Goal: Information Seeking & Learning: Learn about a topic

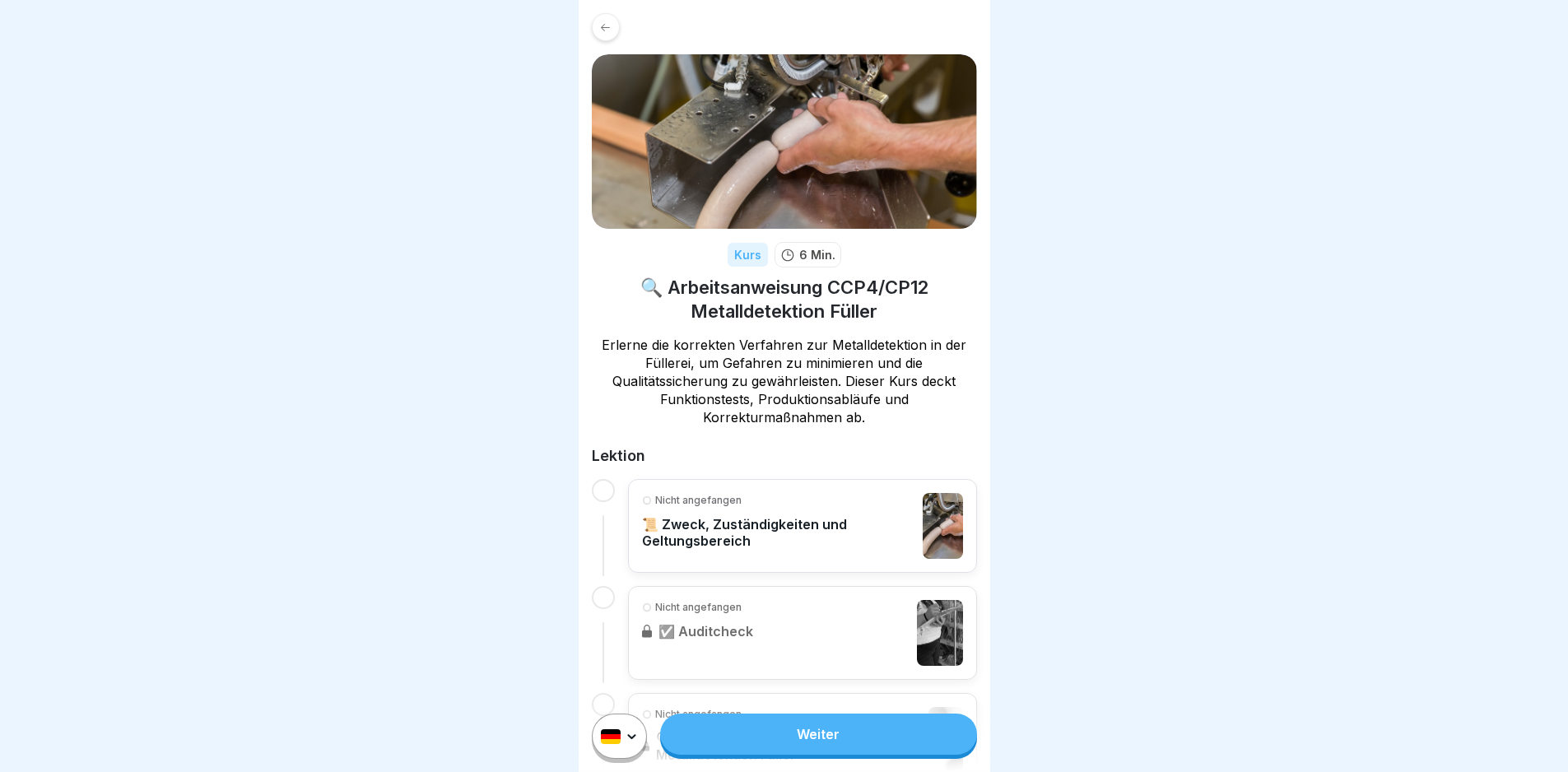
click at [868, 748] on link "Weiter" at bounding box center [818, 734] width 316 height 41
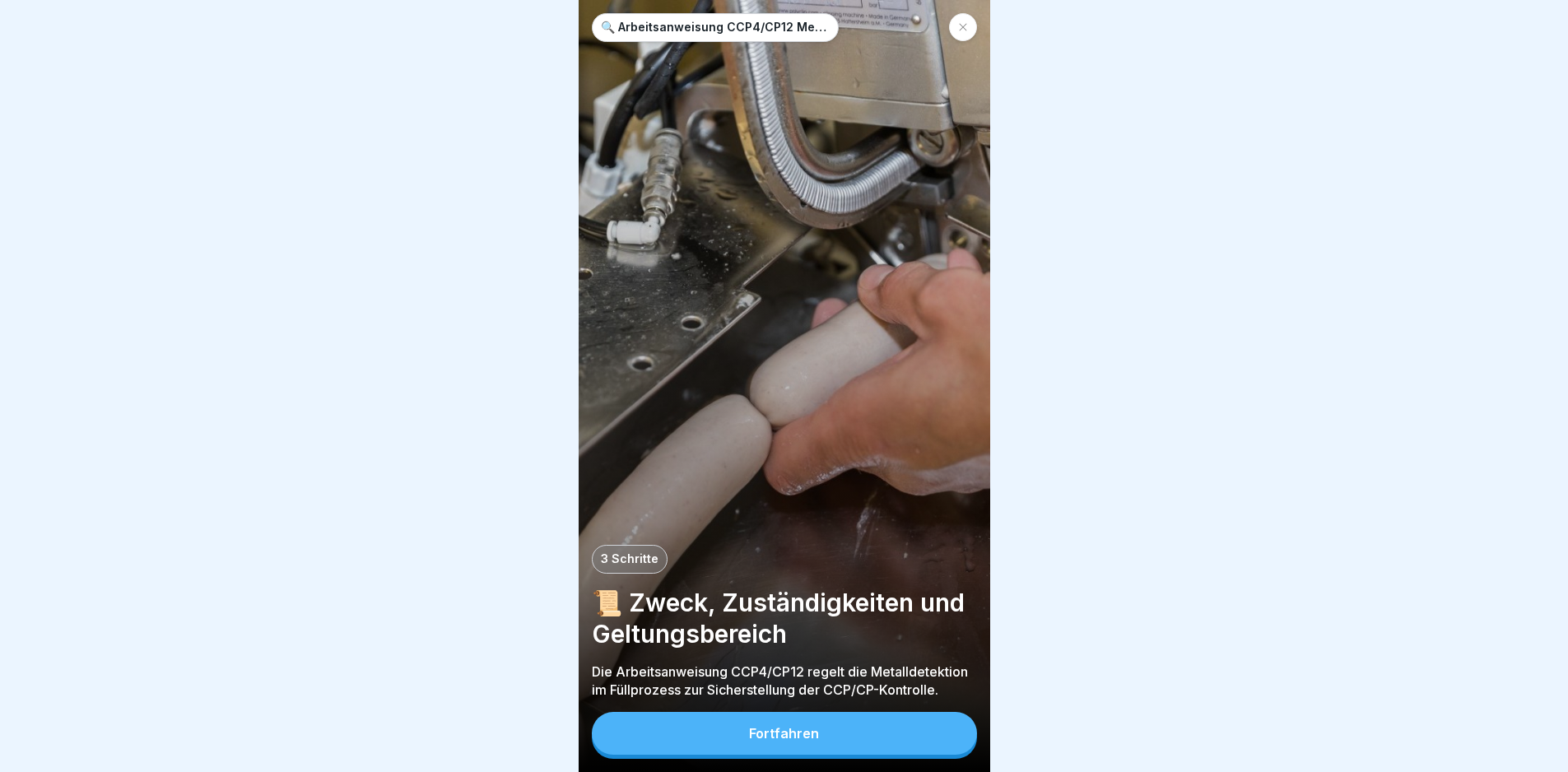
click at [868, 748] on button "Fortfahren" at bounding box center [784, 733] width 385 height 43
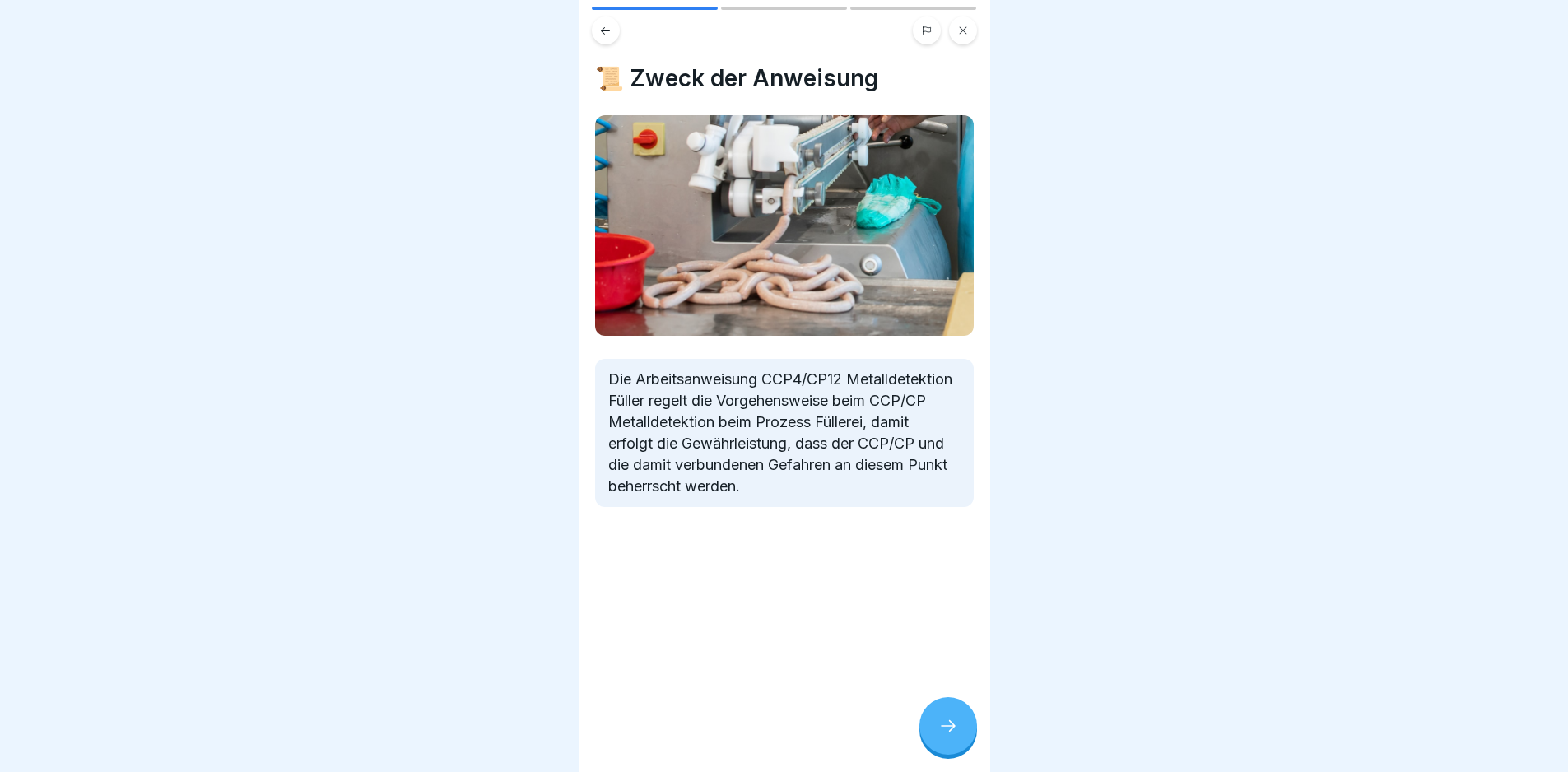
click at [935, 739] on div at bounding box center [948, 726] width 58 height 58
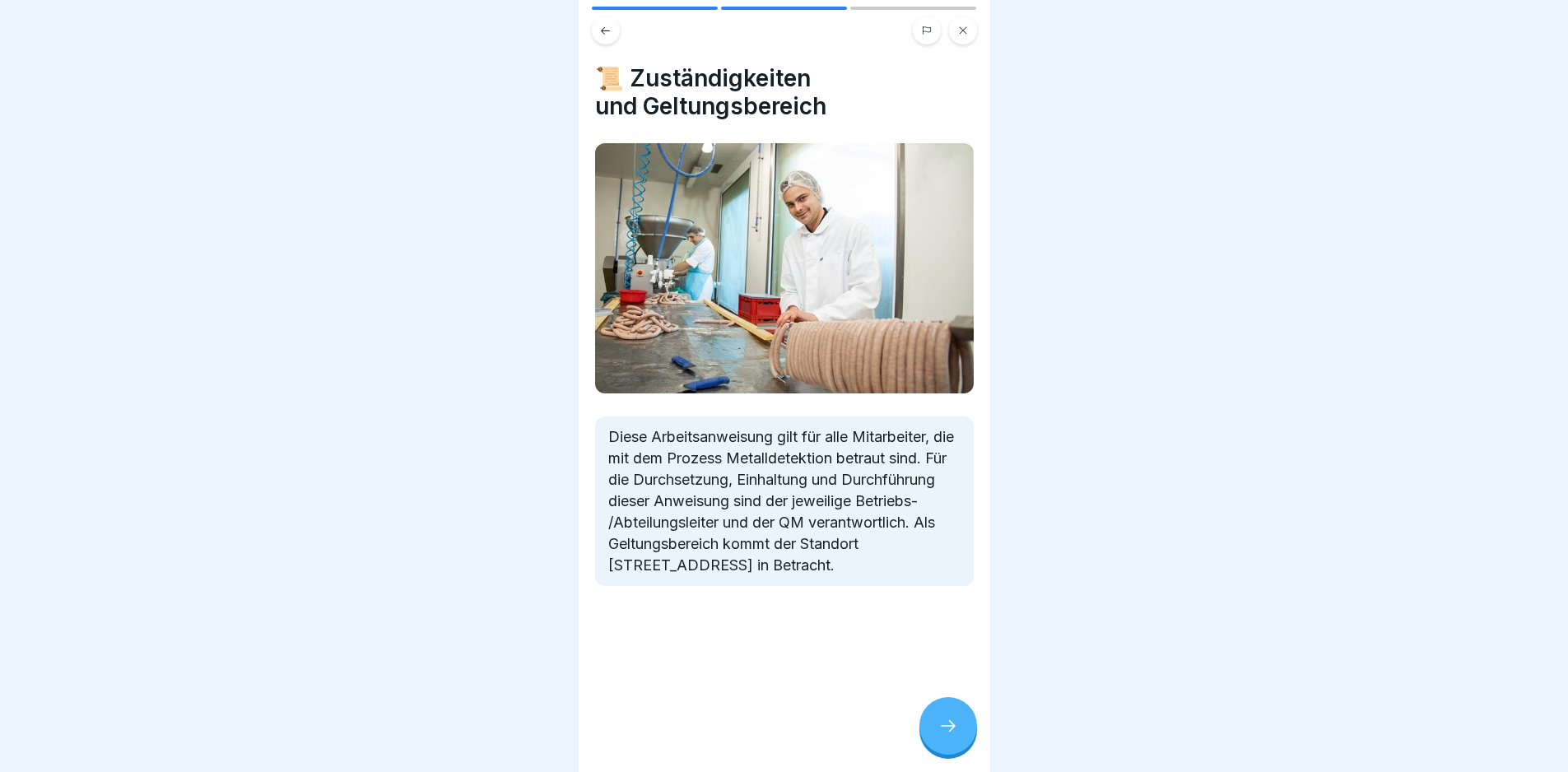
click at [934, 737] on div at bounding box center [948, 726] width 58 height 58
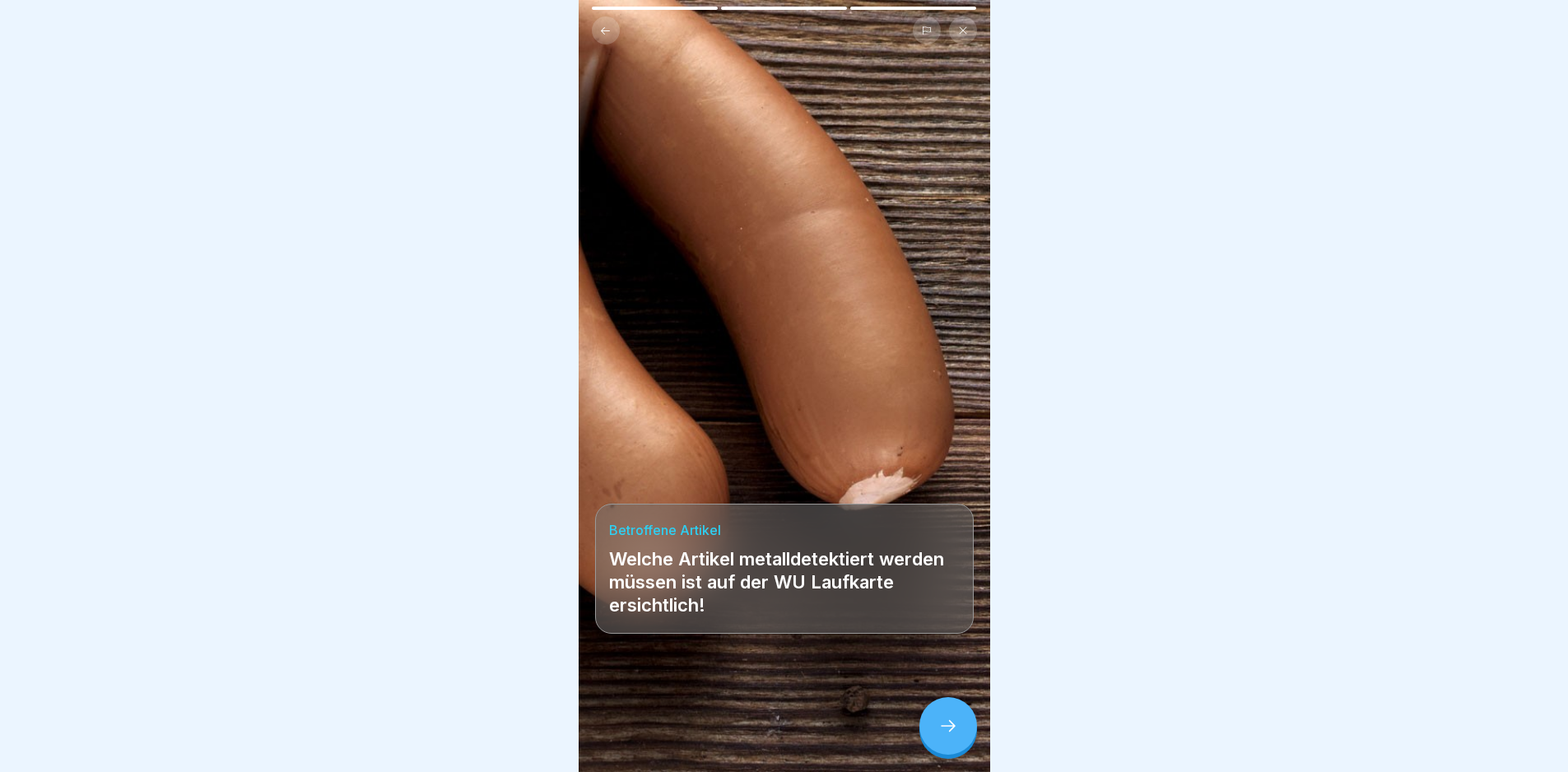
click at [948, 735] on icon at bounding box center [948, 726] width 20 height 20
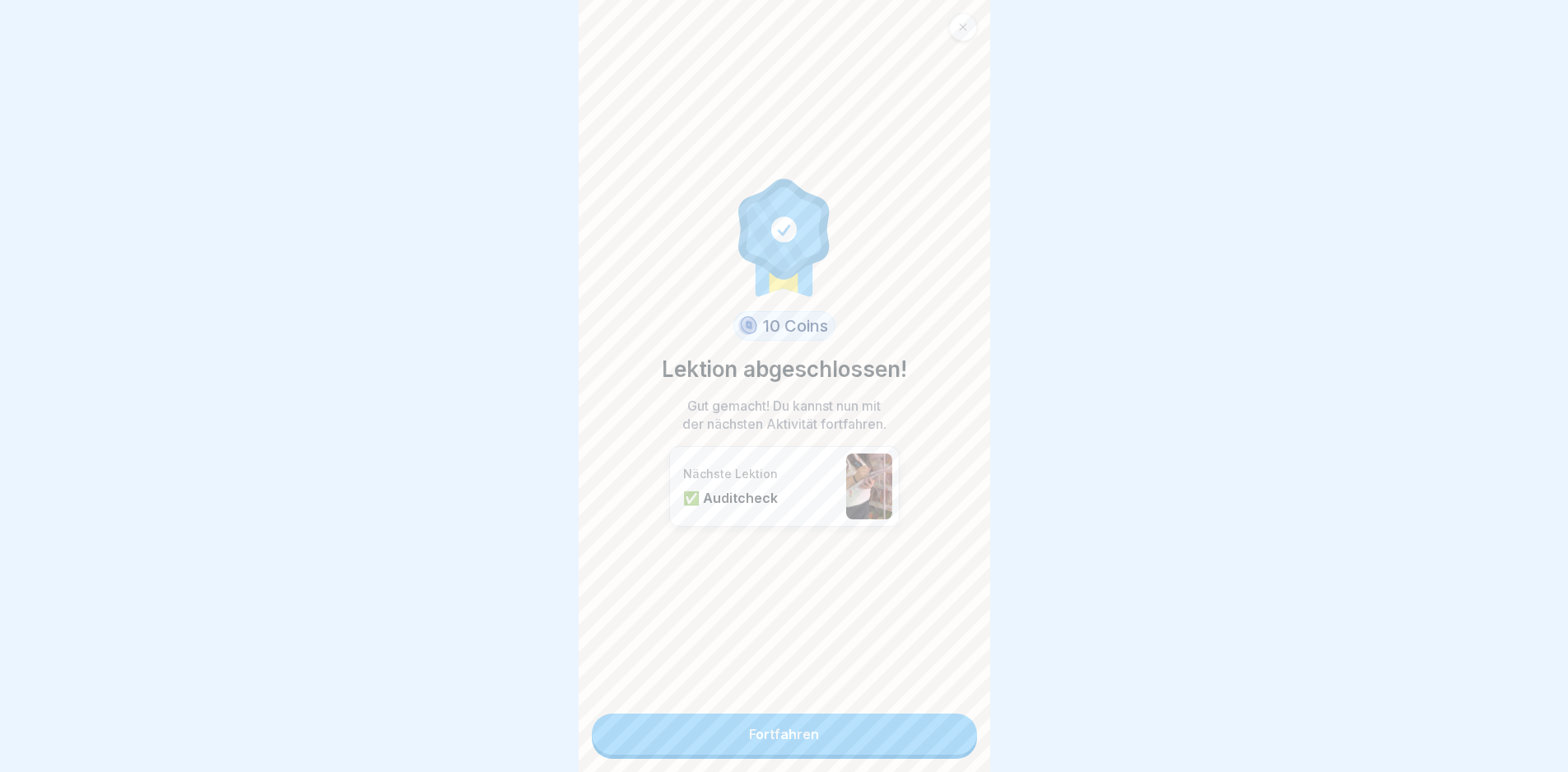
click at [935, 743] on link "Fortfahren" at bounding box center [784, 734] width 385 height 41
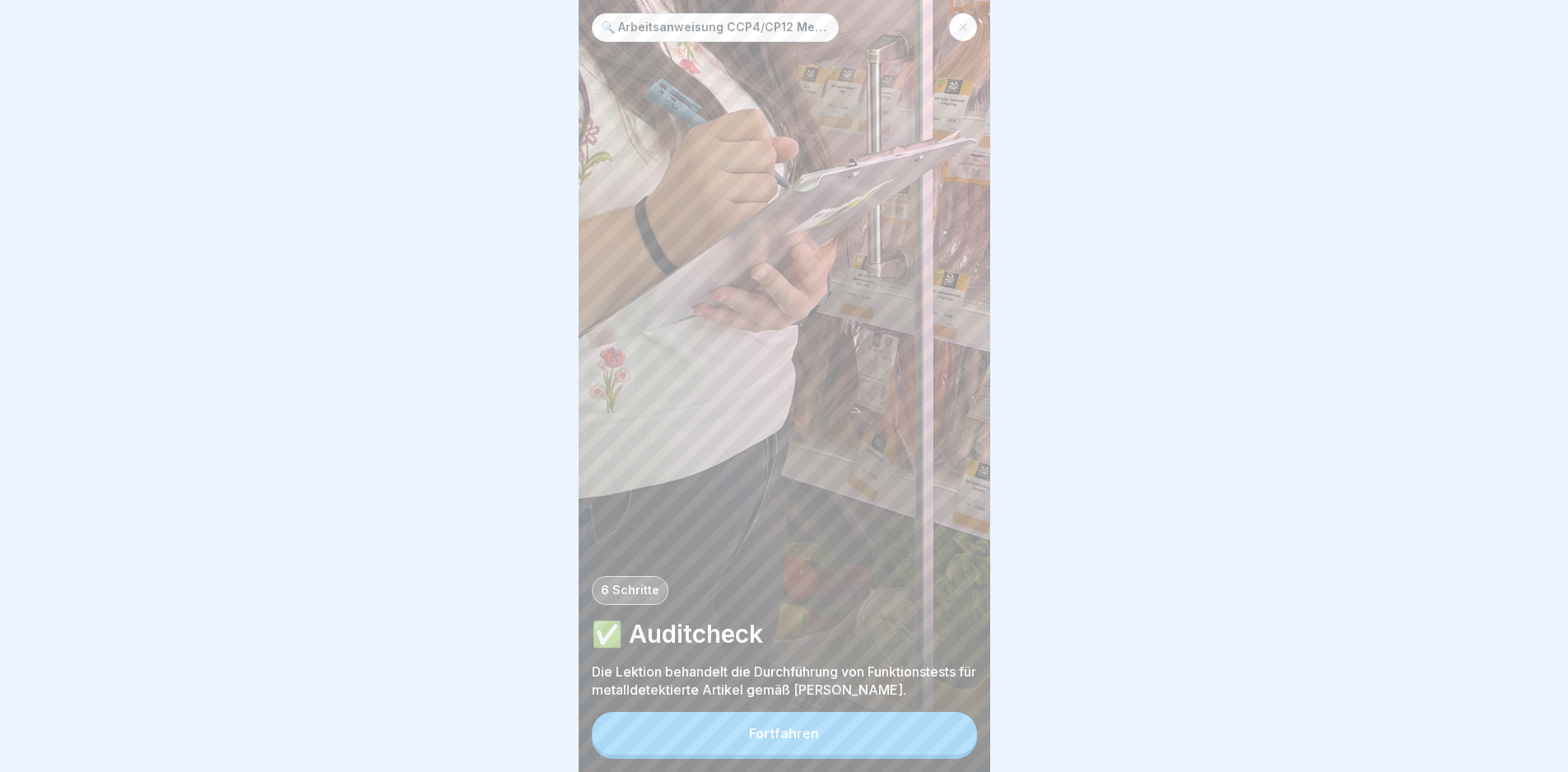
click at [921, 733] on button "Fortfahren" at bounding box center [784, 733] width 385 height 43
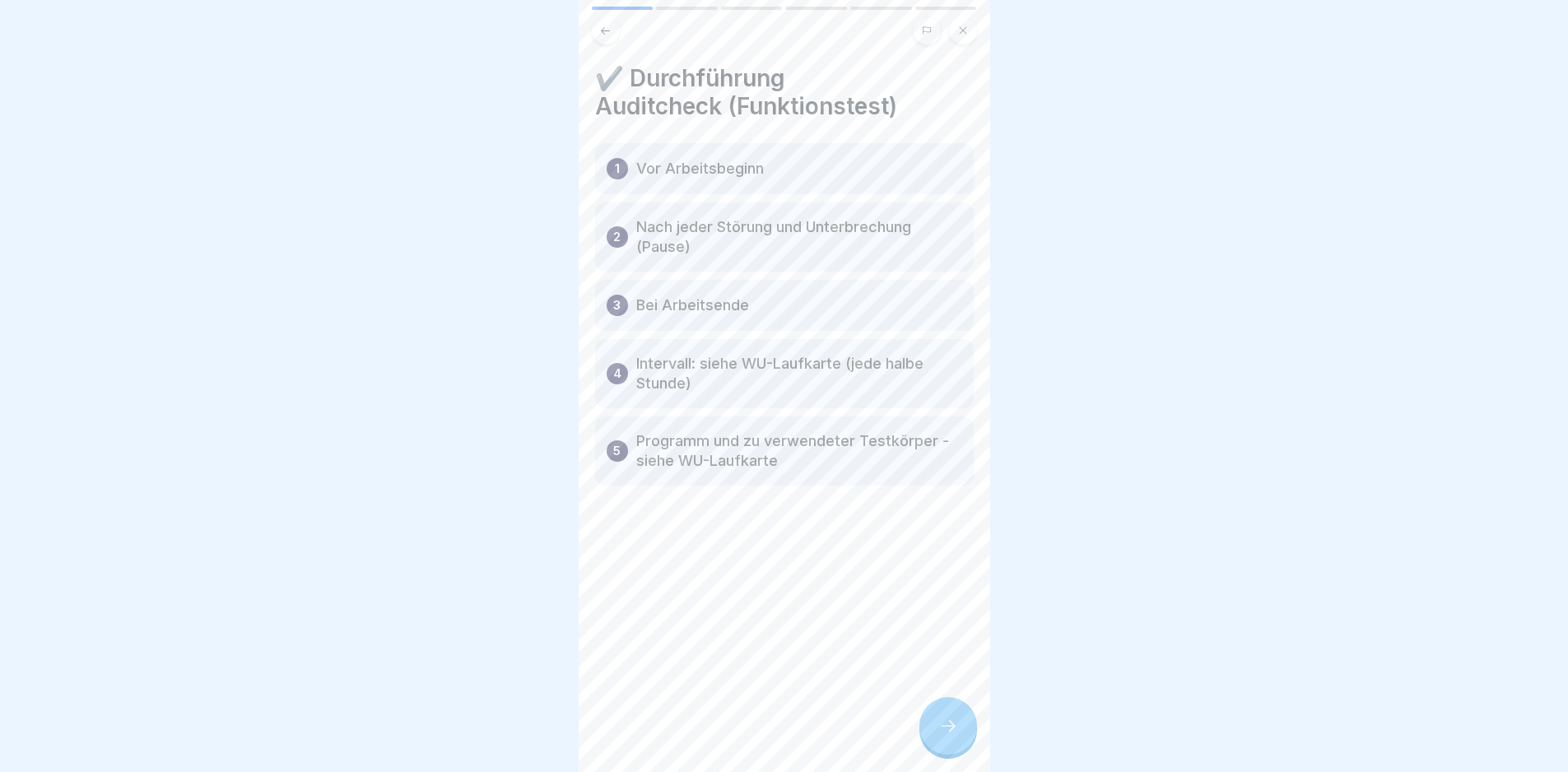
click at [943, 735] on icon at bounding box center [948, 726] width 20 height 20
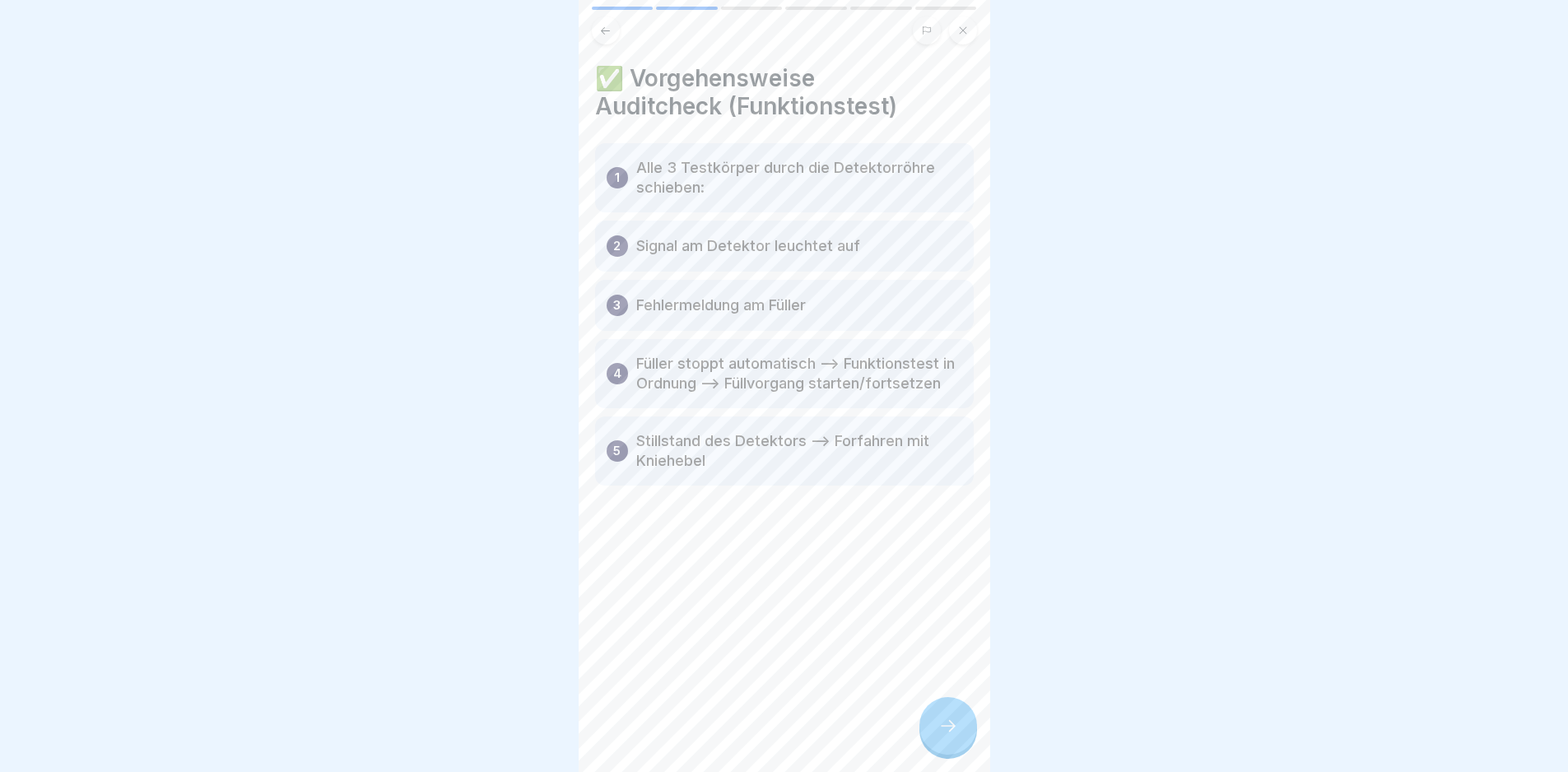
click at [941, 735] on icon at bounding box center [948, 726] width 20 height 20
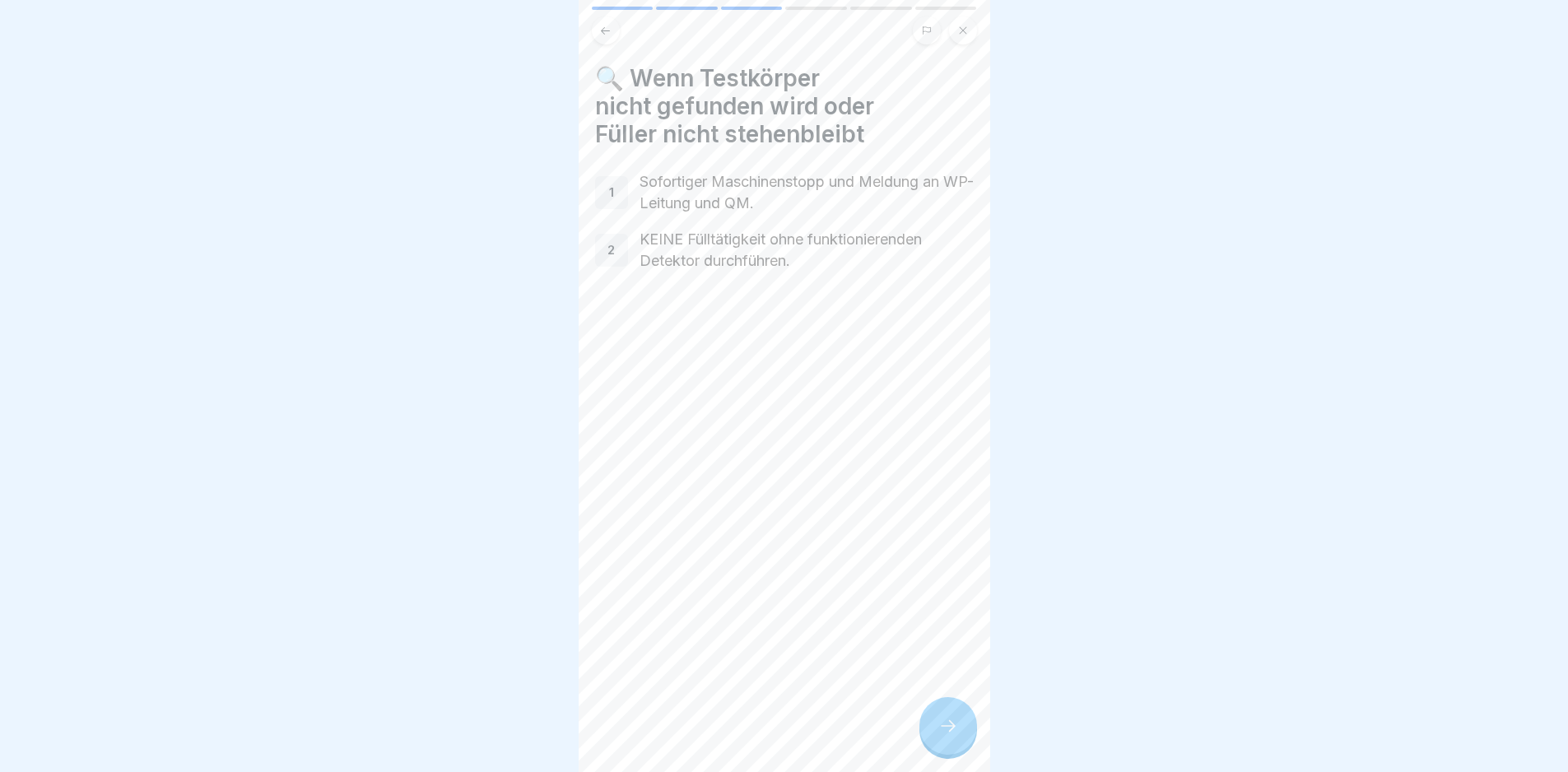
click at [941, 735] on icon at bounding box center [948, 726] width 20 height 20
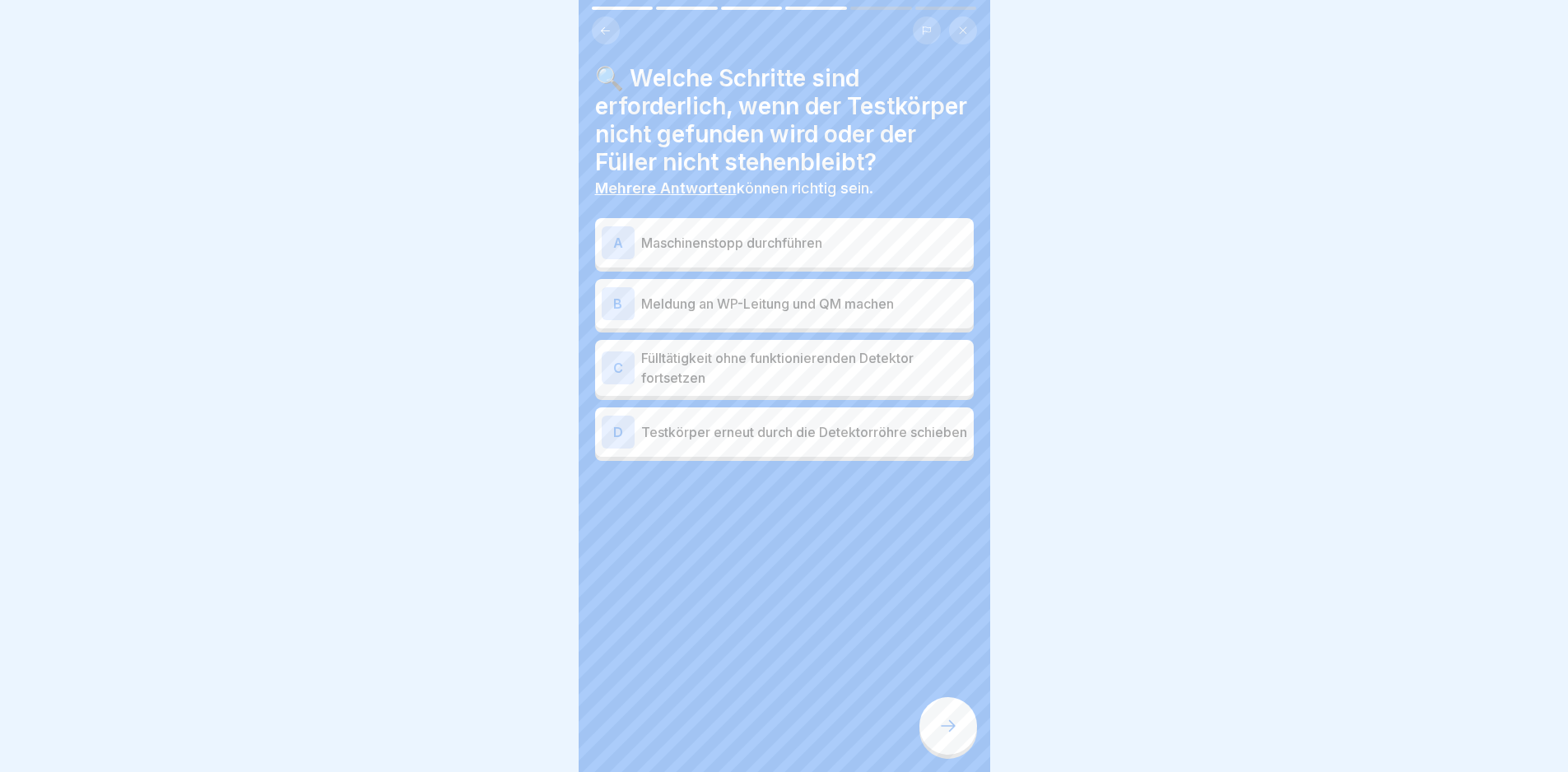
click at [834, 313] on p "Meldung an WP-Leitung und QM machen" at bounding box center [805, 304] width 326 height 20
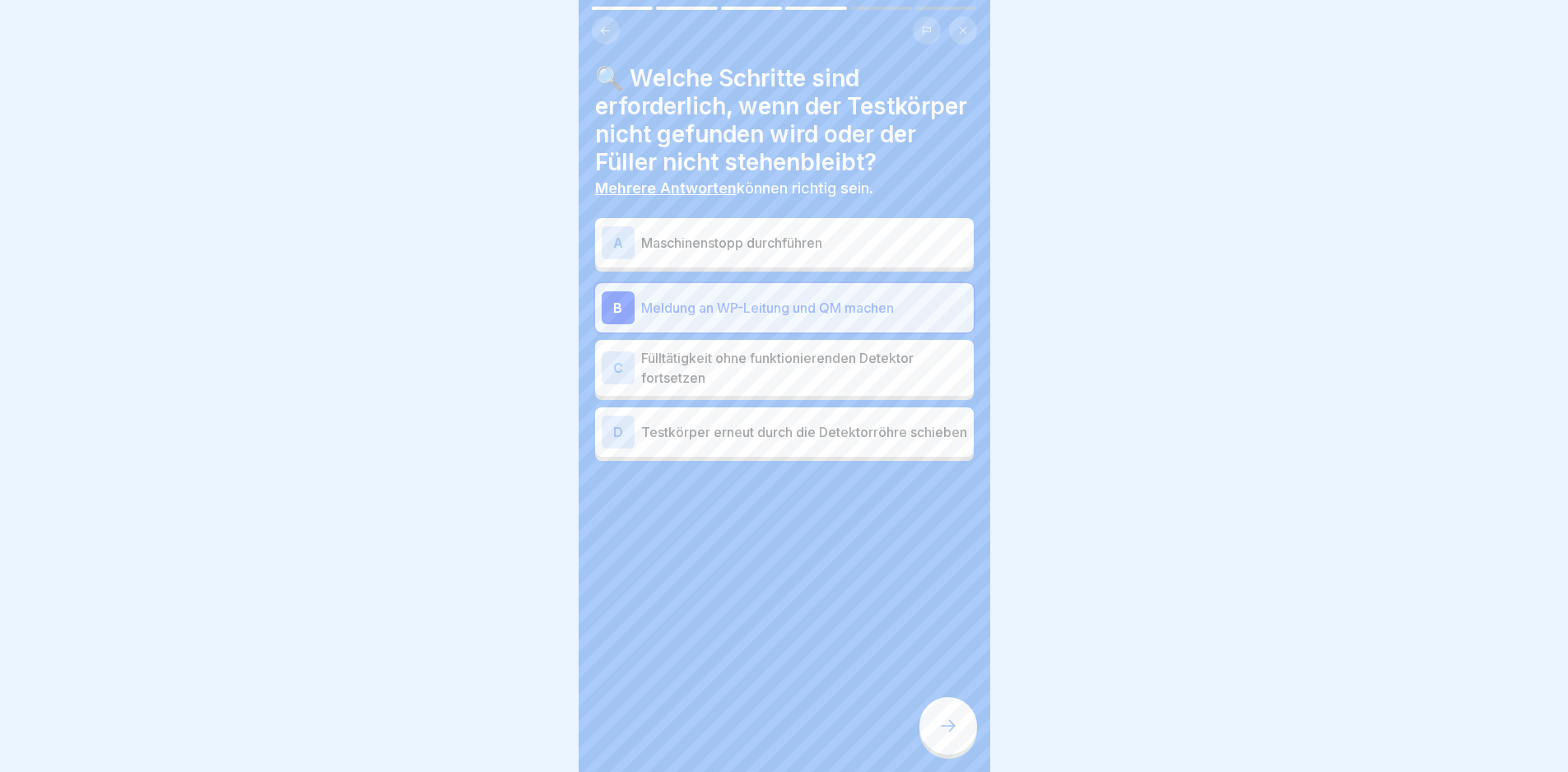
click at [808, 259] on div "A Maschinenstopp durchführen" at bounding box center [784, 243] width 366 height 33
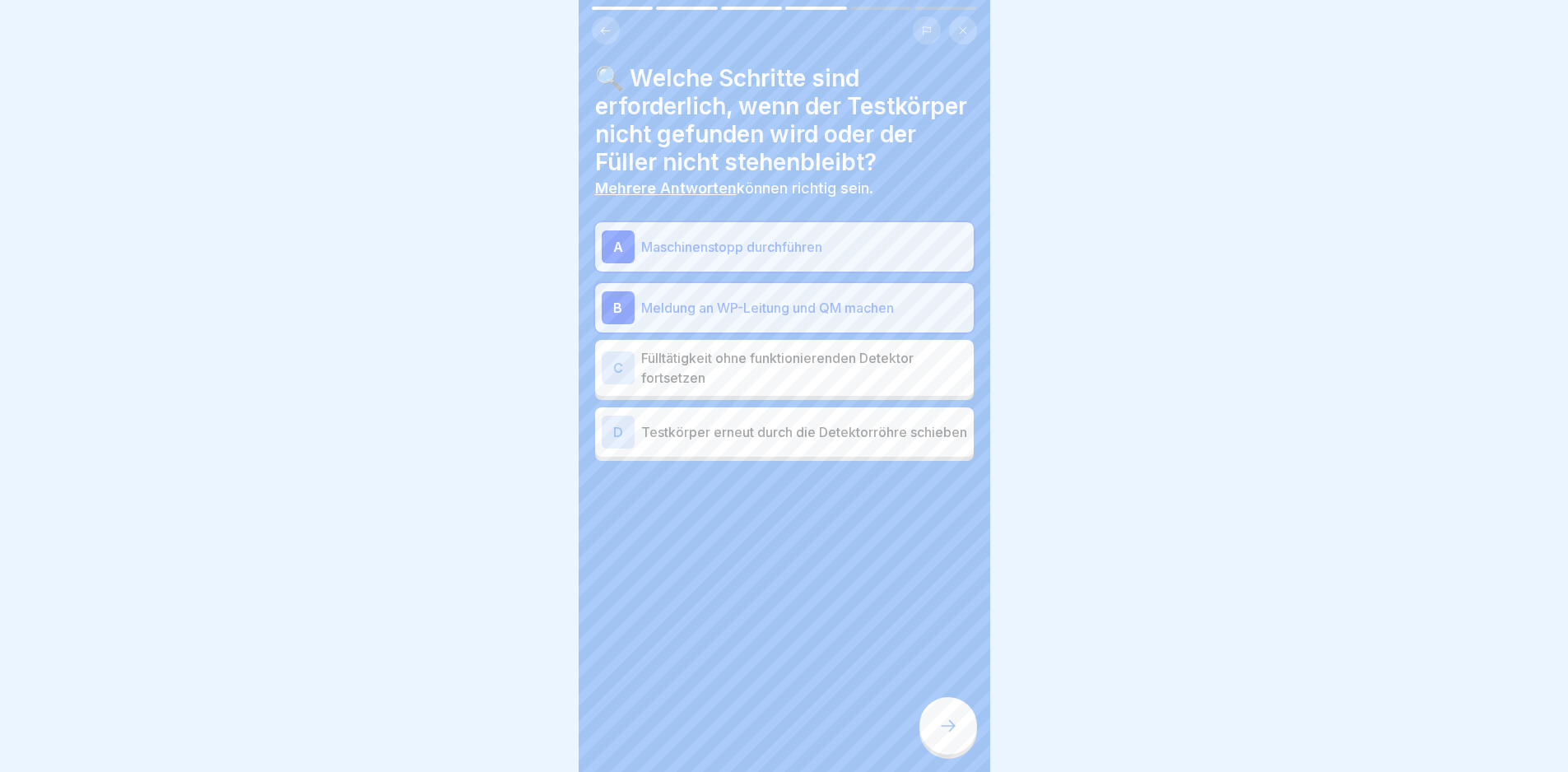
click at [958, 736] on div at bounding box center [948, 726] width 58 height 58
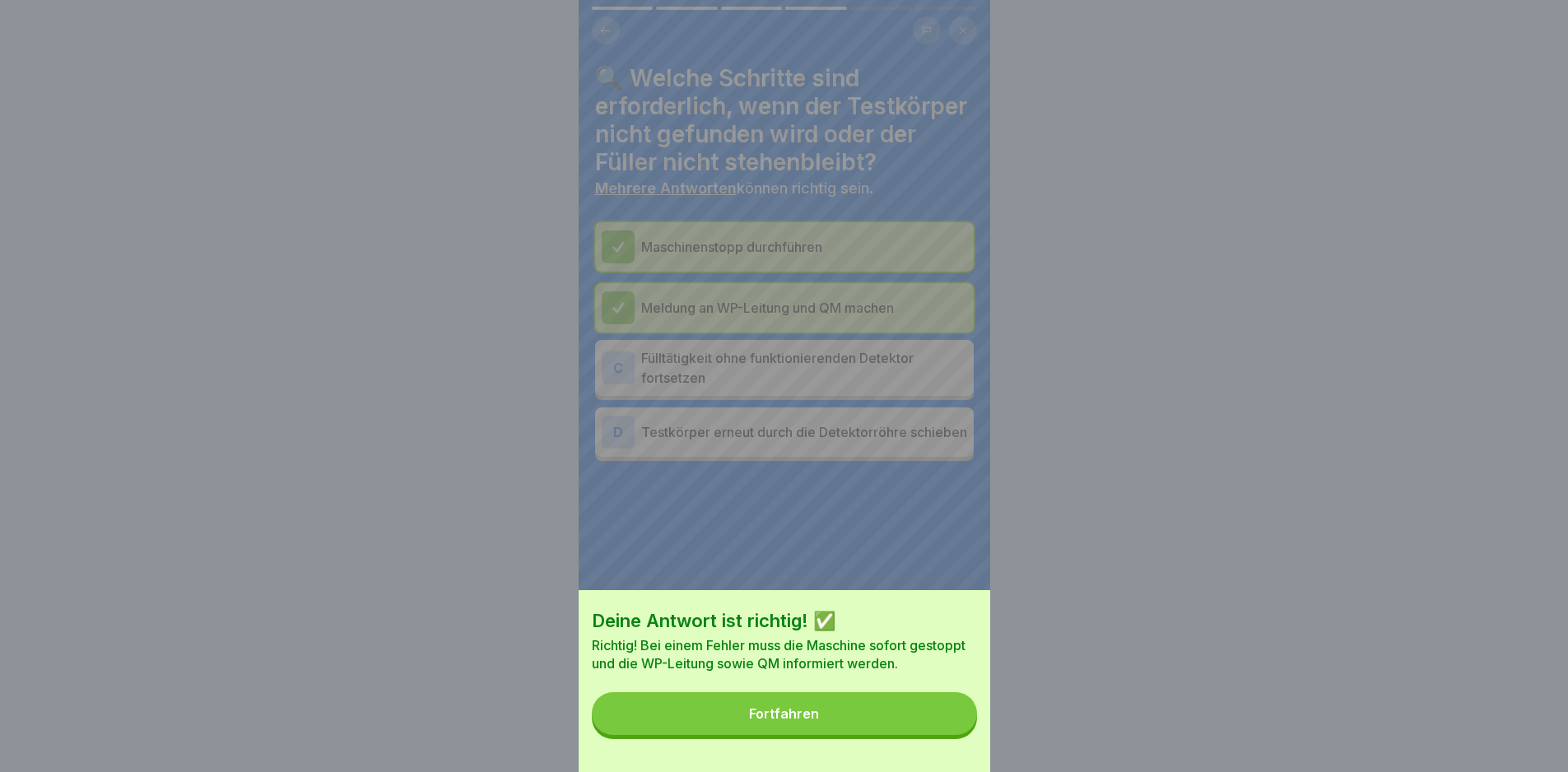
click at [943, 734] on button "Fortfahren" at bounding box center [784, 713] width 385 height 43
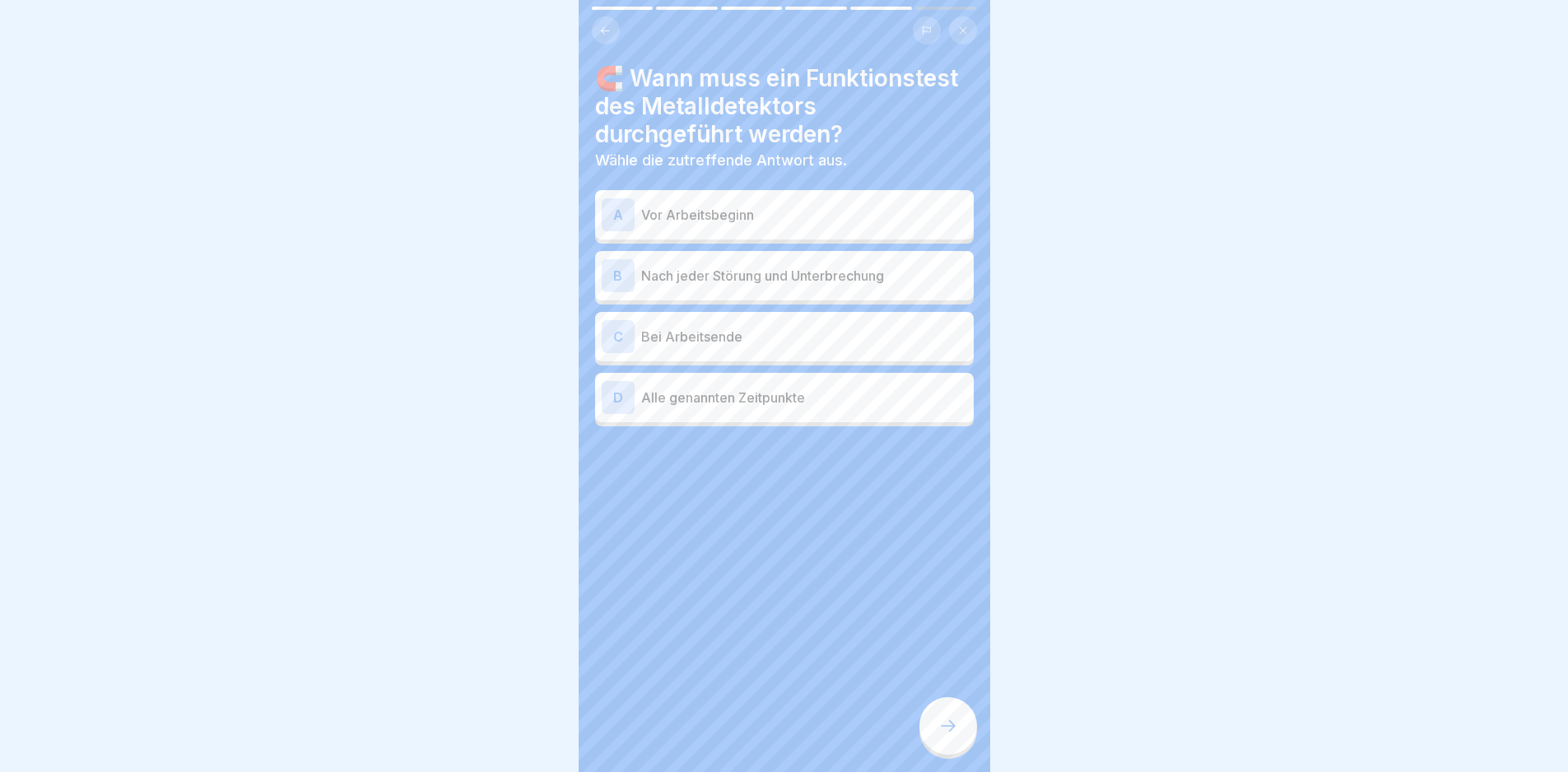
click at [861, 216] on p "Vor Arbeitsbeginn" at bounding box center [805, 215] width 326 height 20
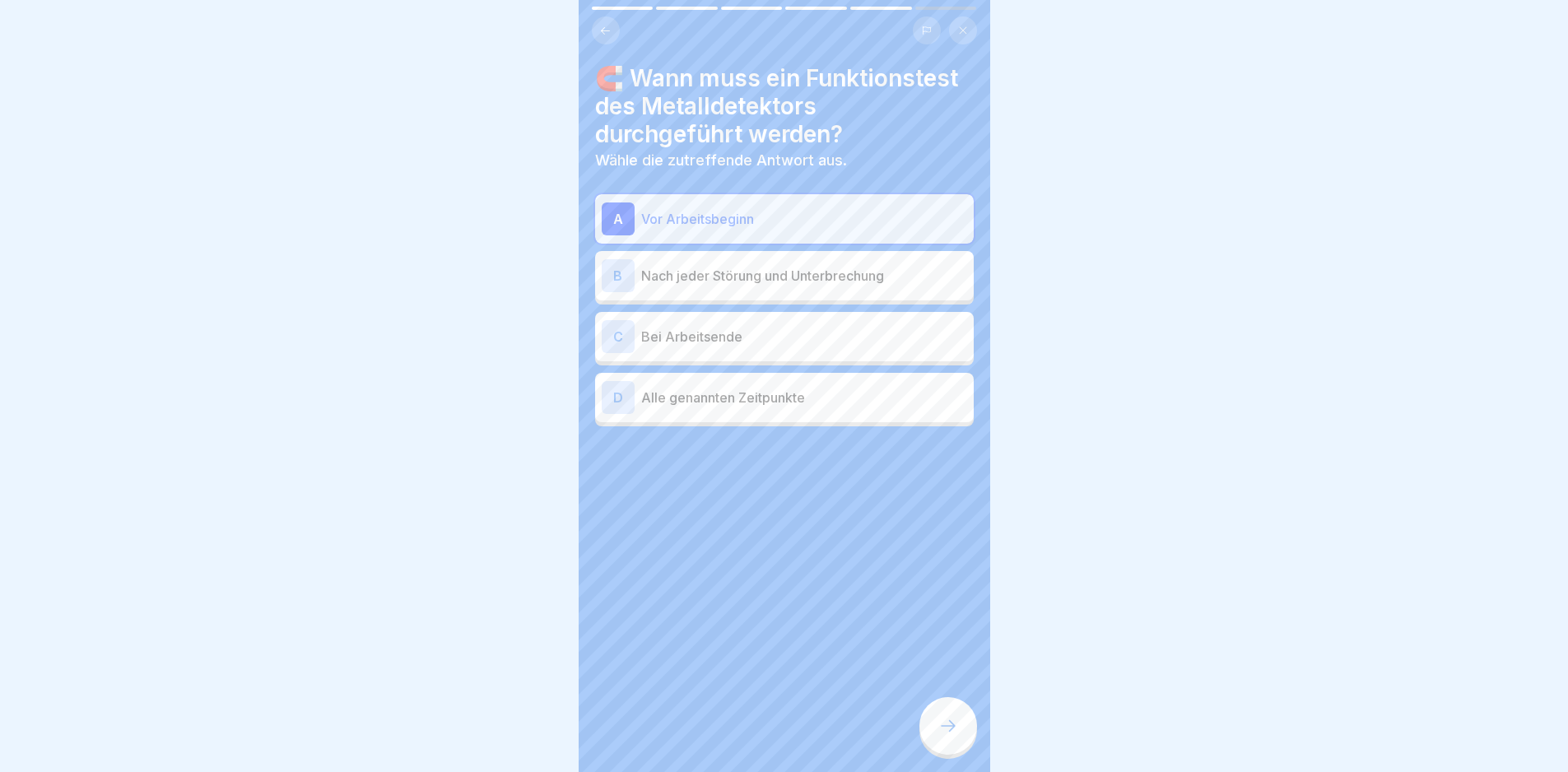
click at [859, 272] on p "Nach jeder Störung und Unterbrechung" at bounding box center [805, 276] width 326 height 20
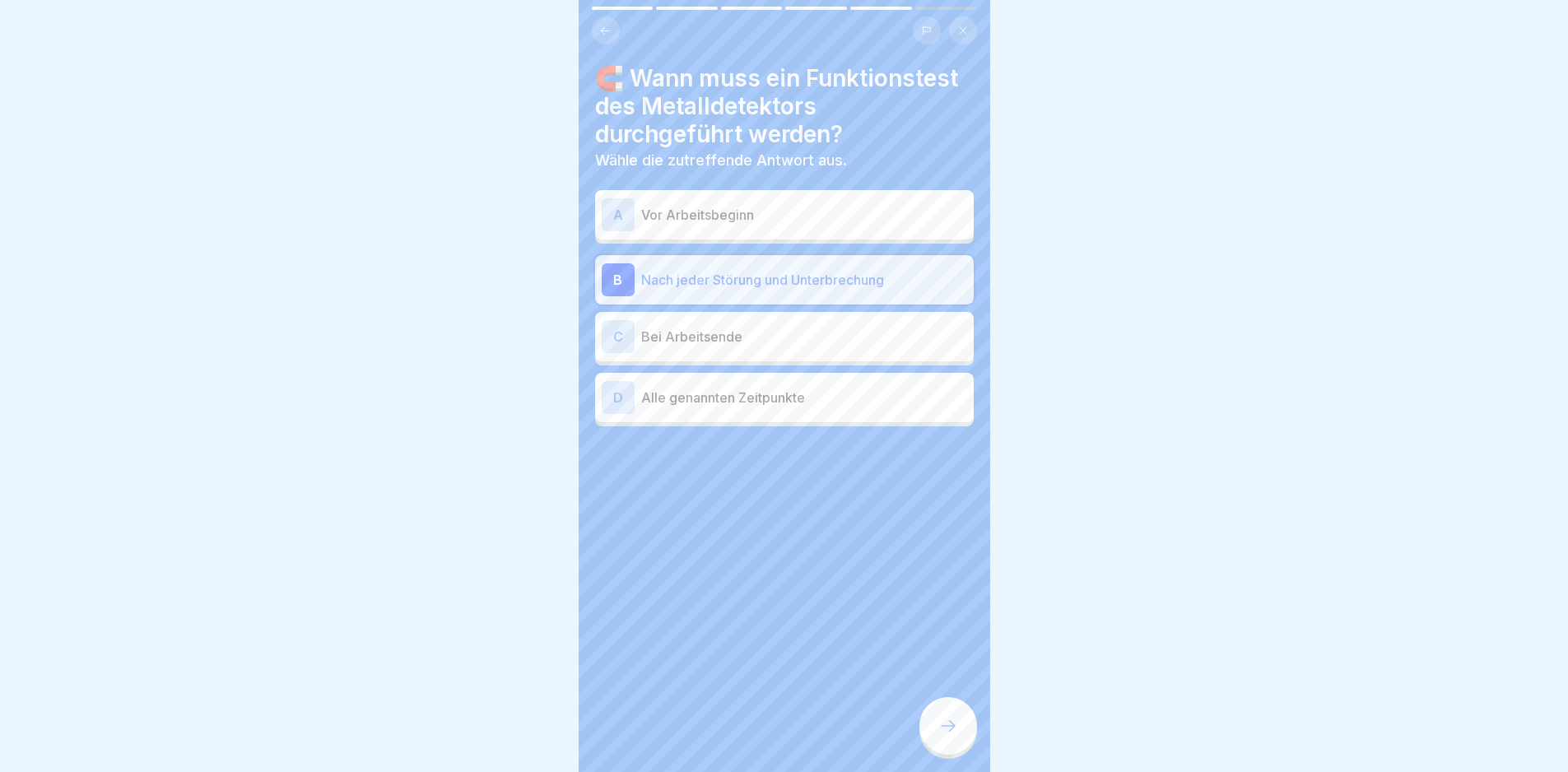
click at [831, 407] on div "D Alle genannten Zeitpunkte" at bounding box center [784, 398] width 366 height 33
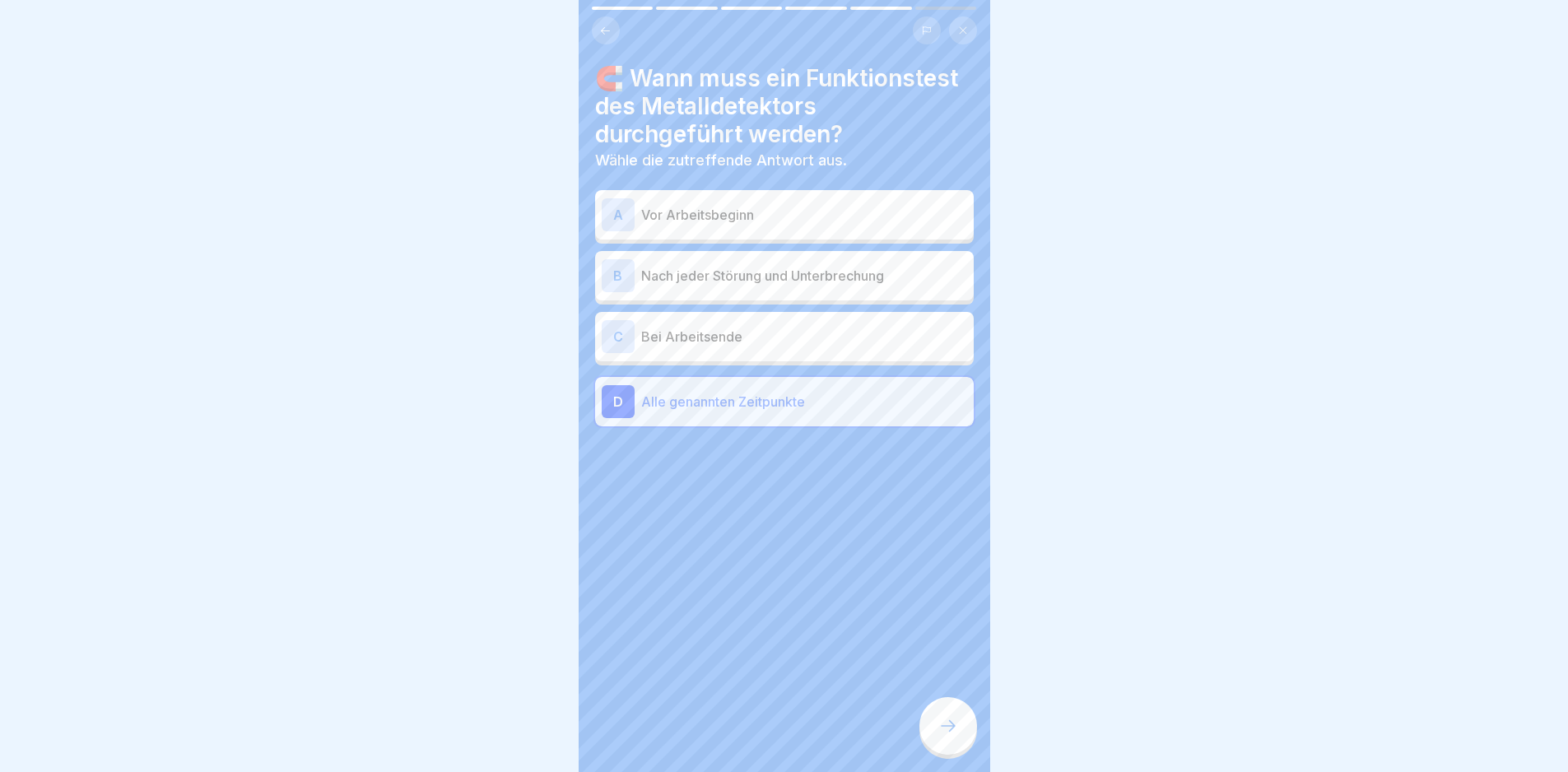
click at [965, 725] on div at bounding box center [948, 726] width 58 height 58
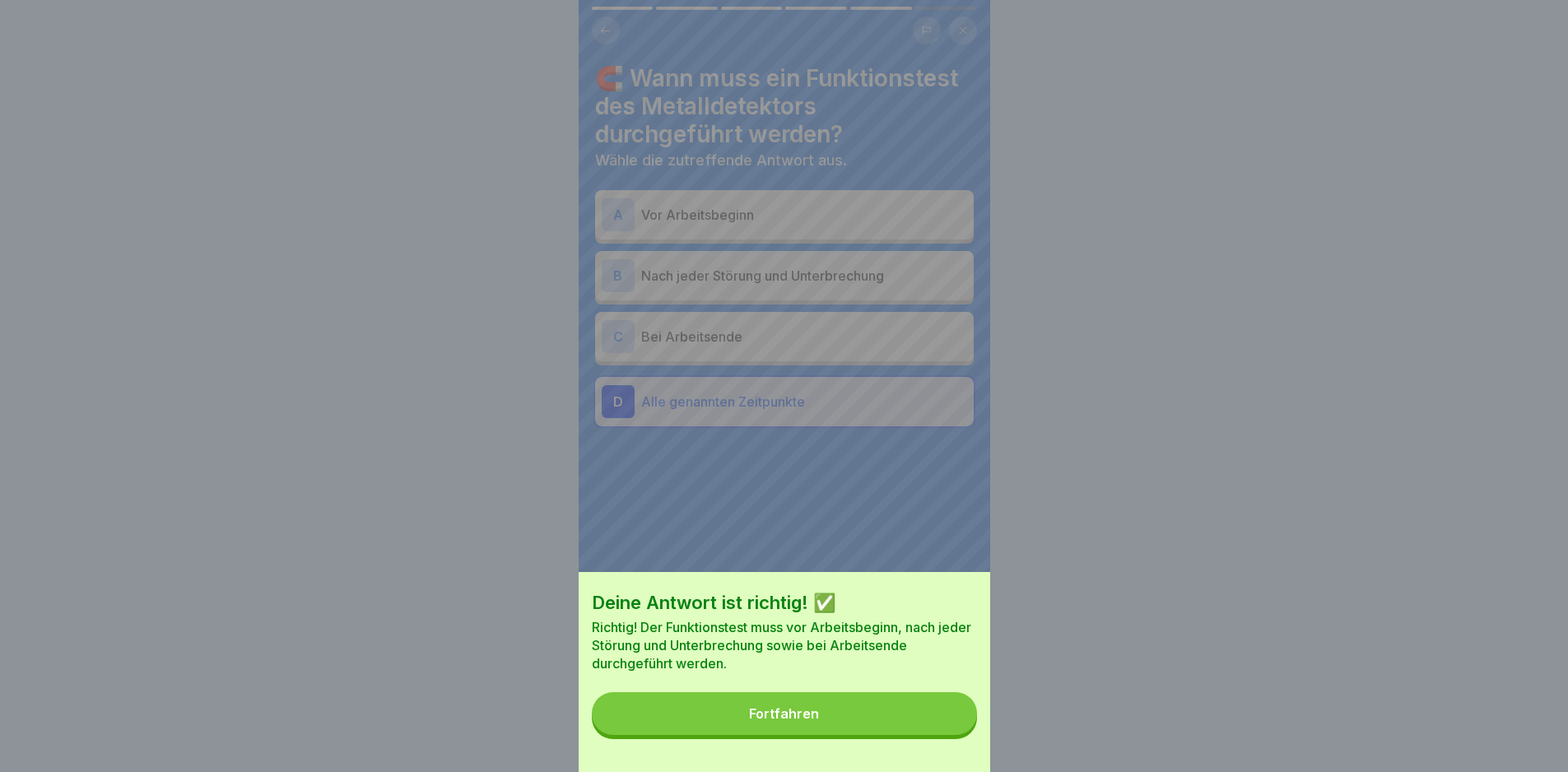
click at [946, 731] on button "Fortfahren" at bounding box center [784, 713] width 385 height 43
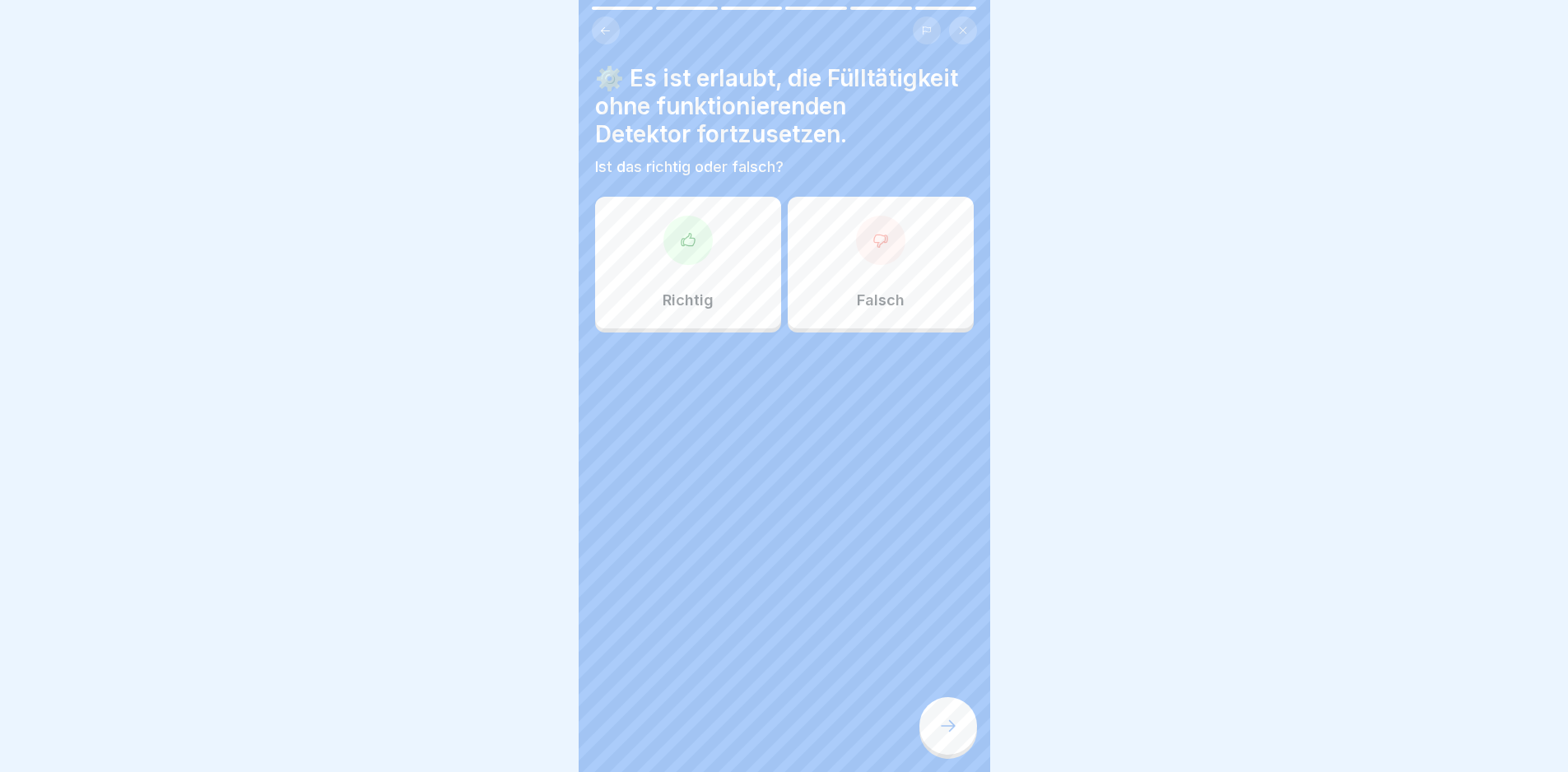
click at [870, 282] on div "Falsch" at bounding box center [880, 262] width 186 height 132
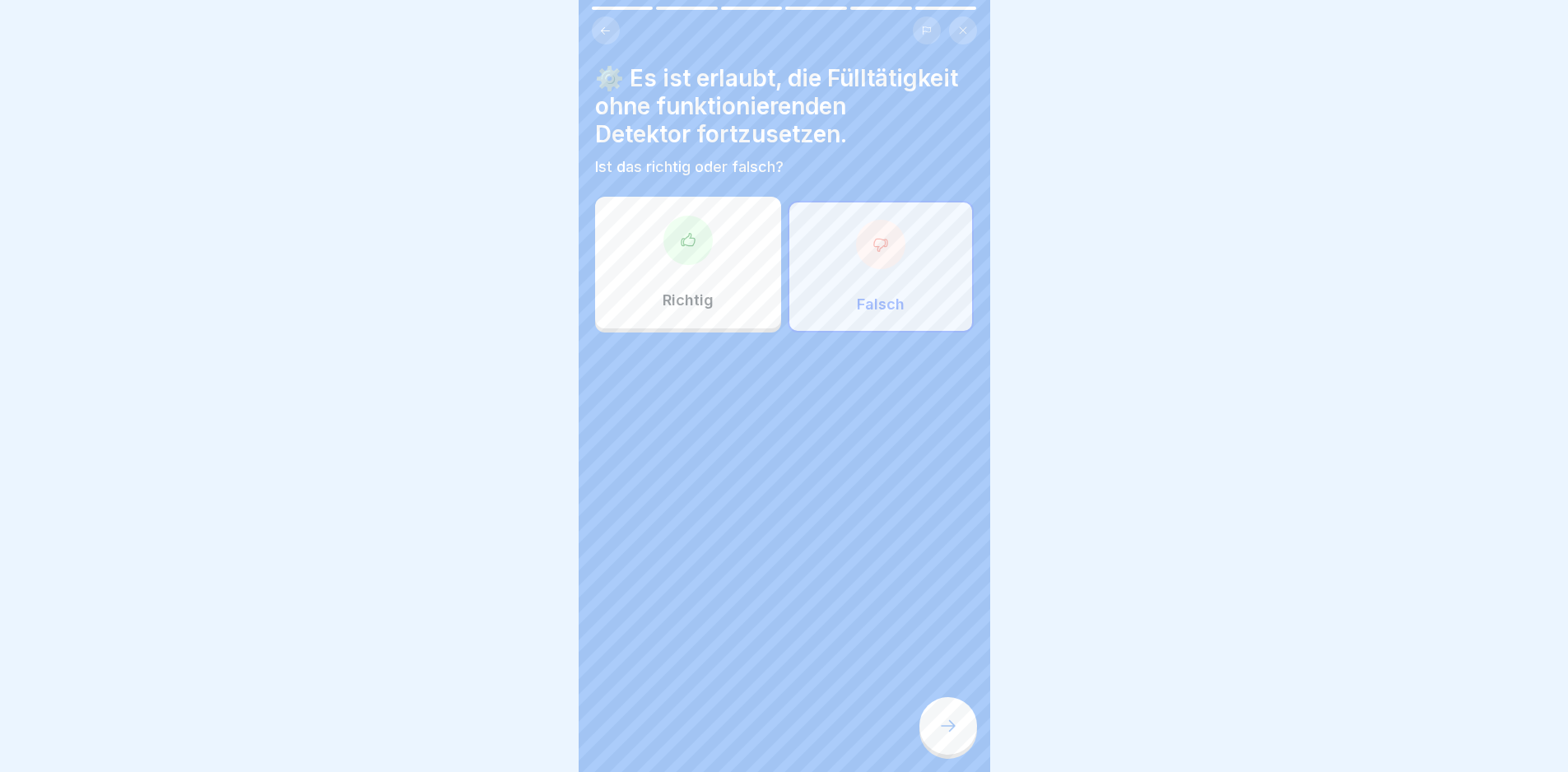
click at [951, 735] on icon at bounding box center [948, 726] width 20 height 20
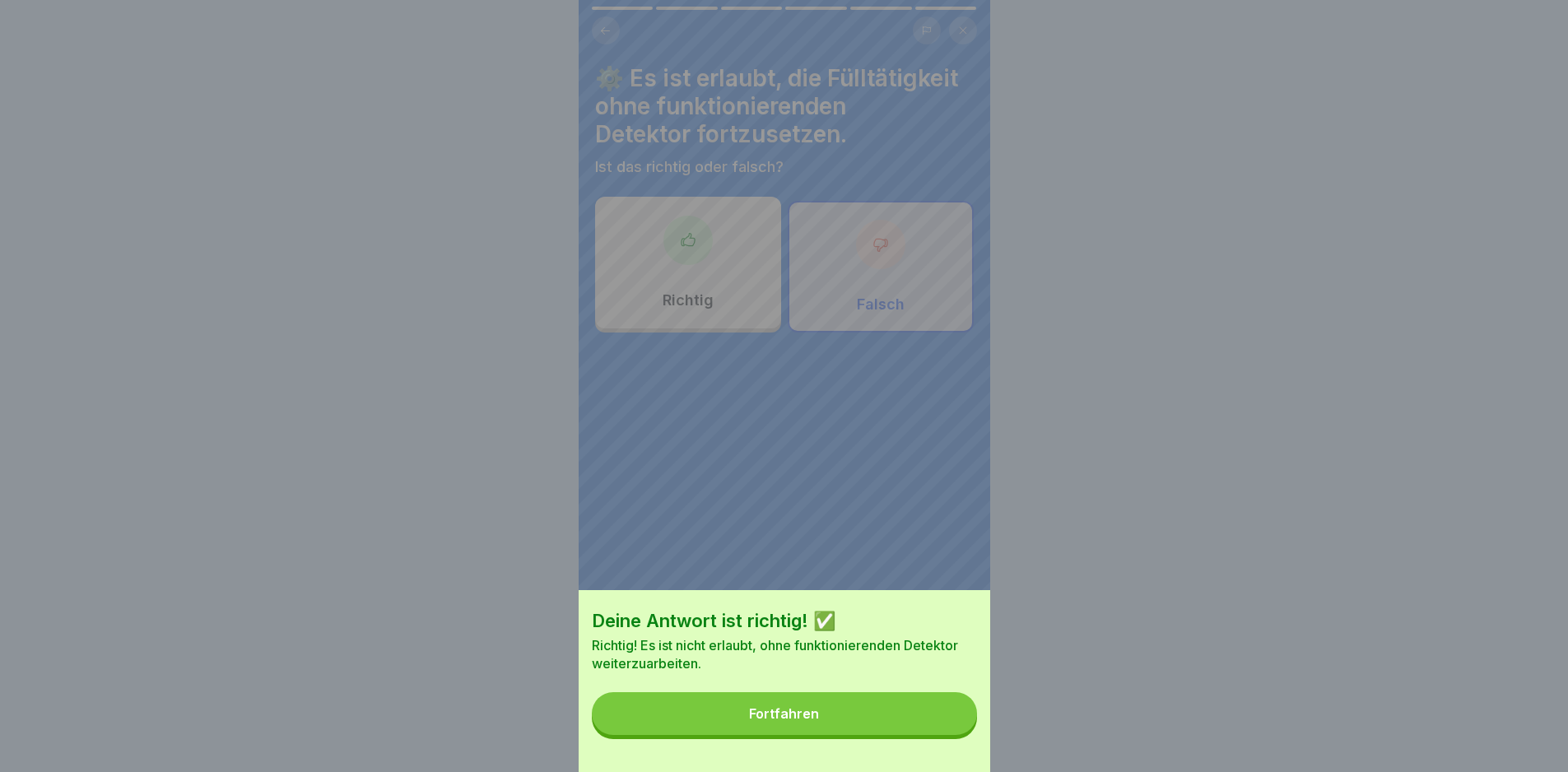
click at [853, 722] on button "Fortfahren" at bounding box center [784, 713] width 385 height 43
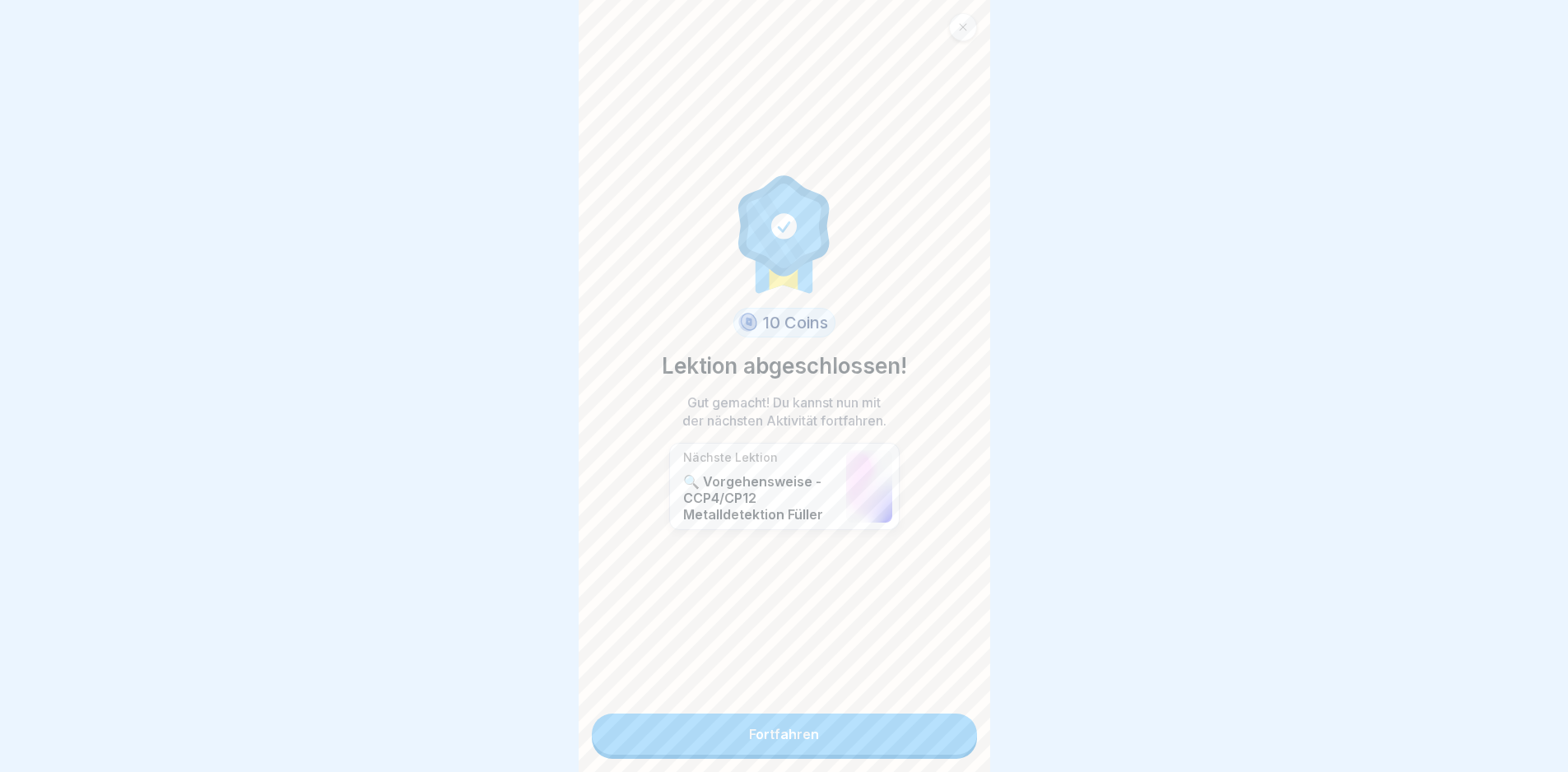
click at [875, 742] on link "Fortfahren" at bounding box center [784, 734] width 385 height 41
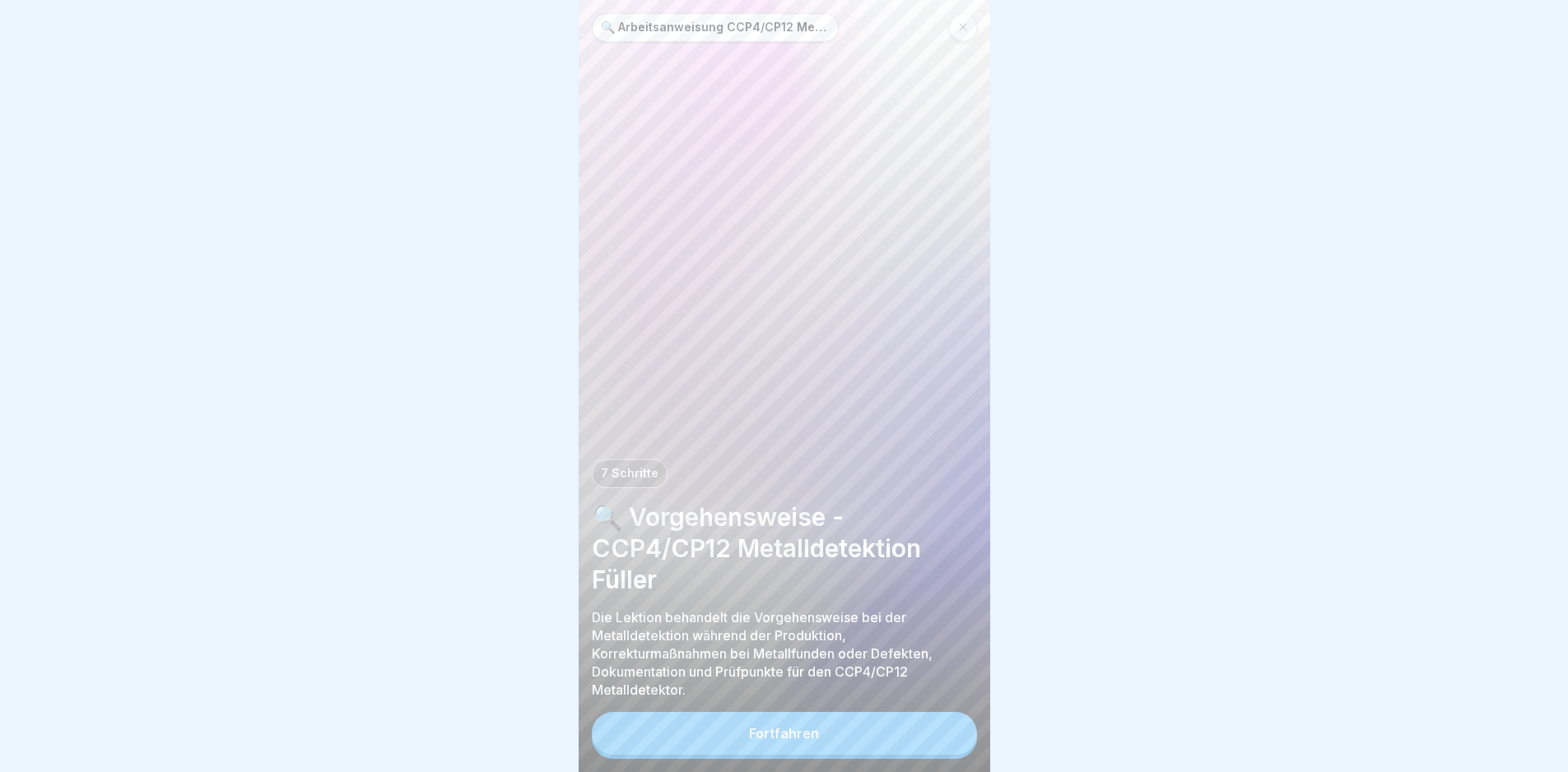
click at [824, 745] on button "Fortfahren" at bounding box center [784, 733] width 385 height 43
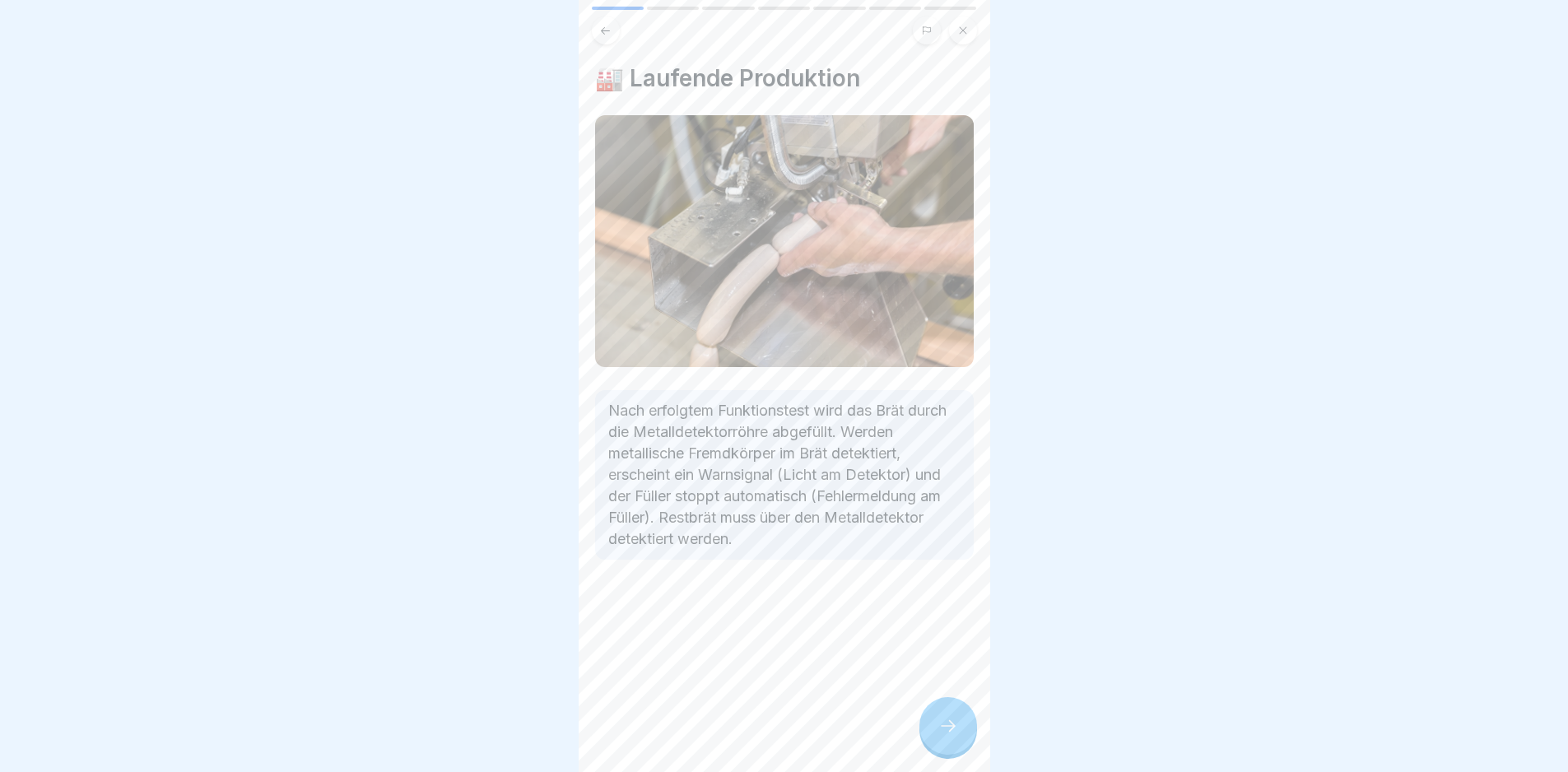
click at [941, 754] on div at bounding box center [948, 726] width 58 height 58
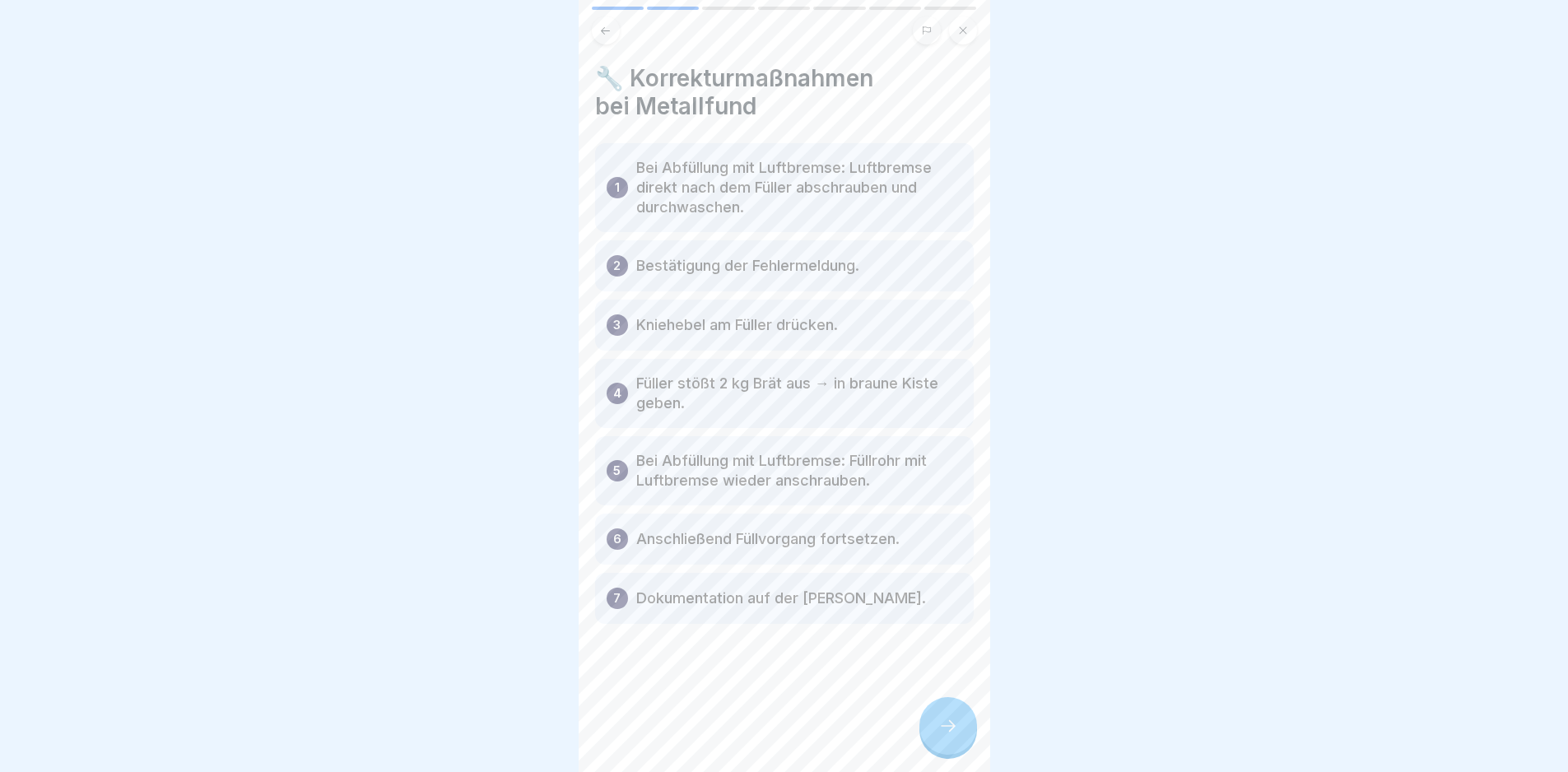
click at [941, 754] on div at bounding box center [948, 726] width 58 height 58
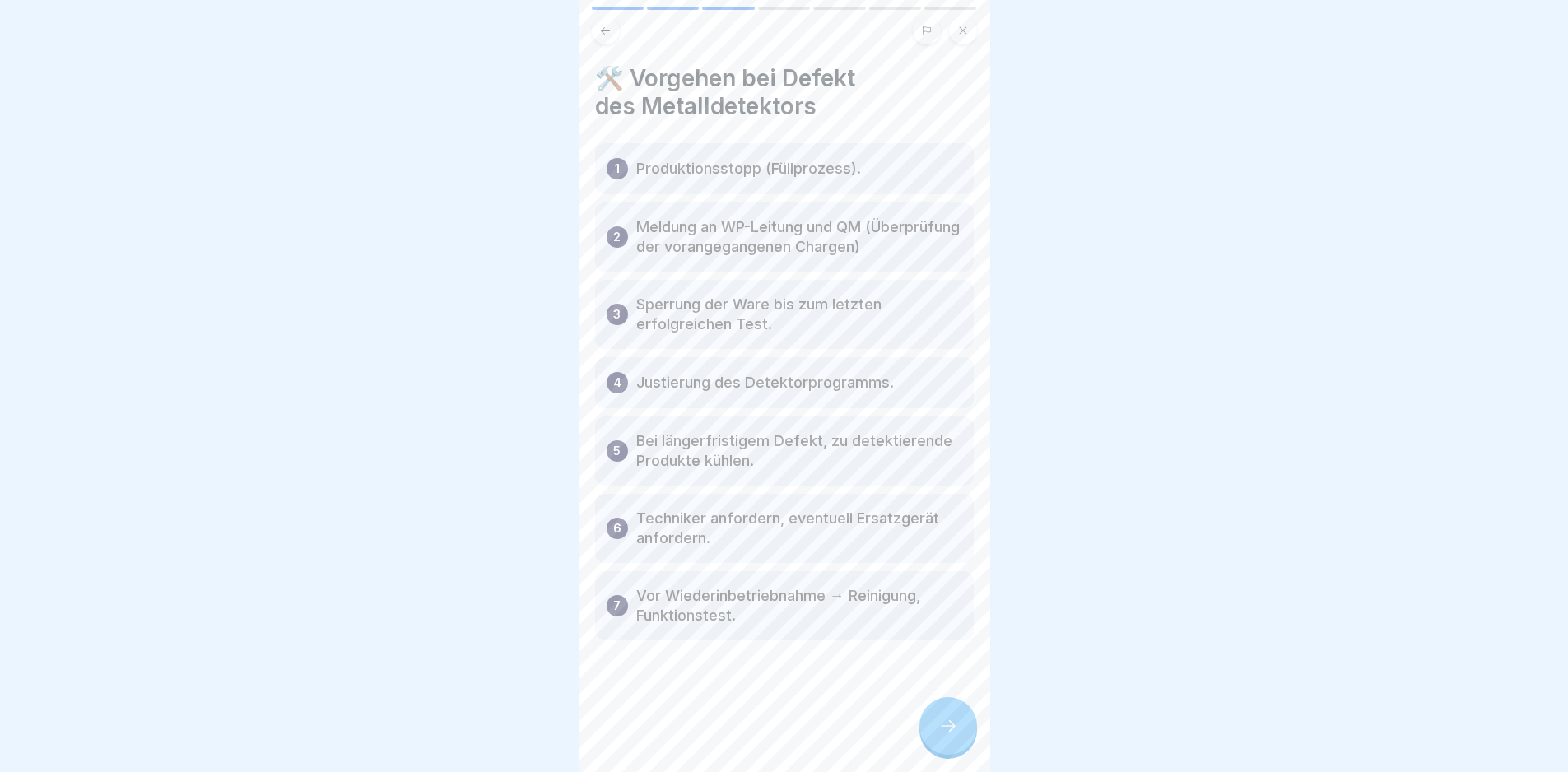
click at [941, 754] on div at bounding box center [948, 726] width 58 height 58
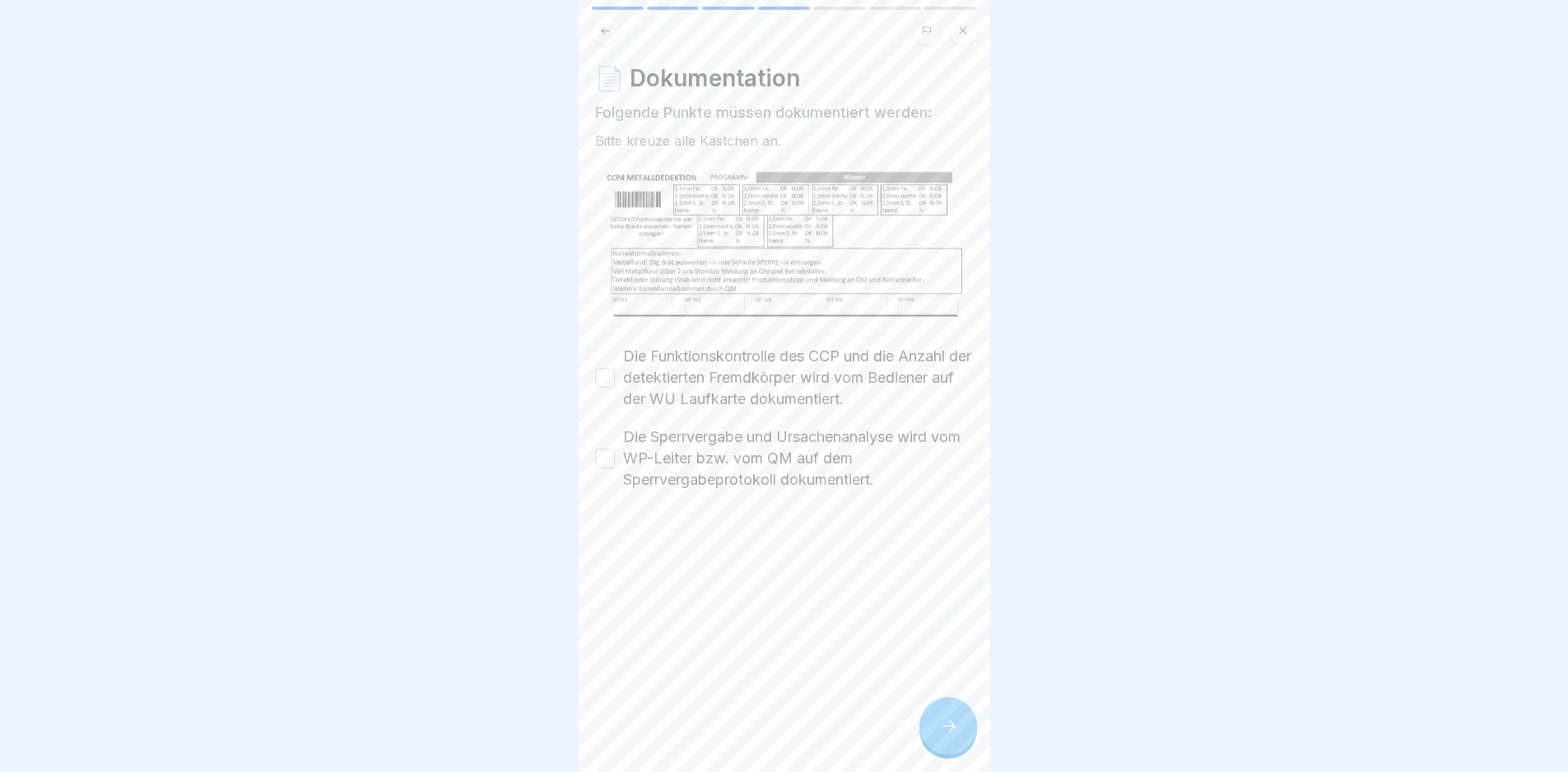
click at [948, 752] on div at bounding box center [948, 726] width 58 height 58
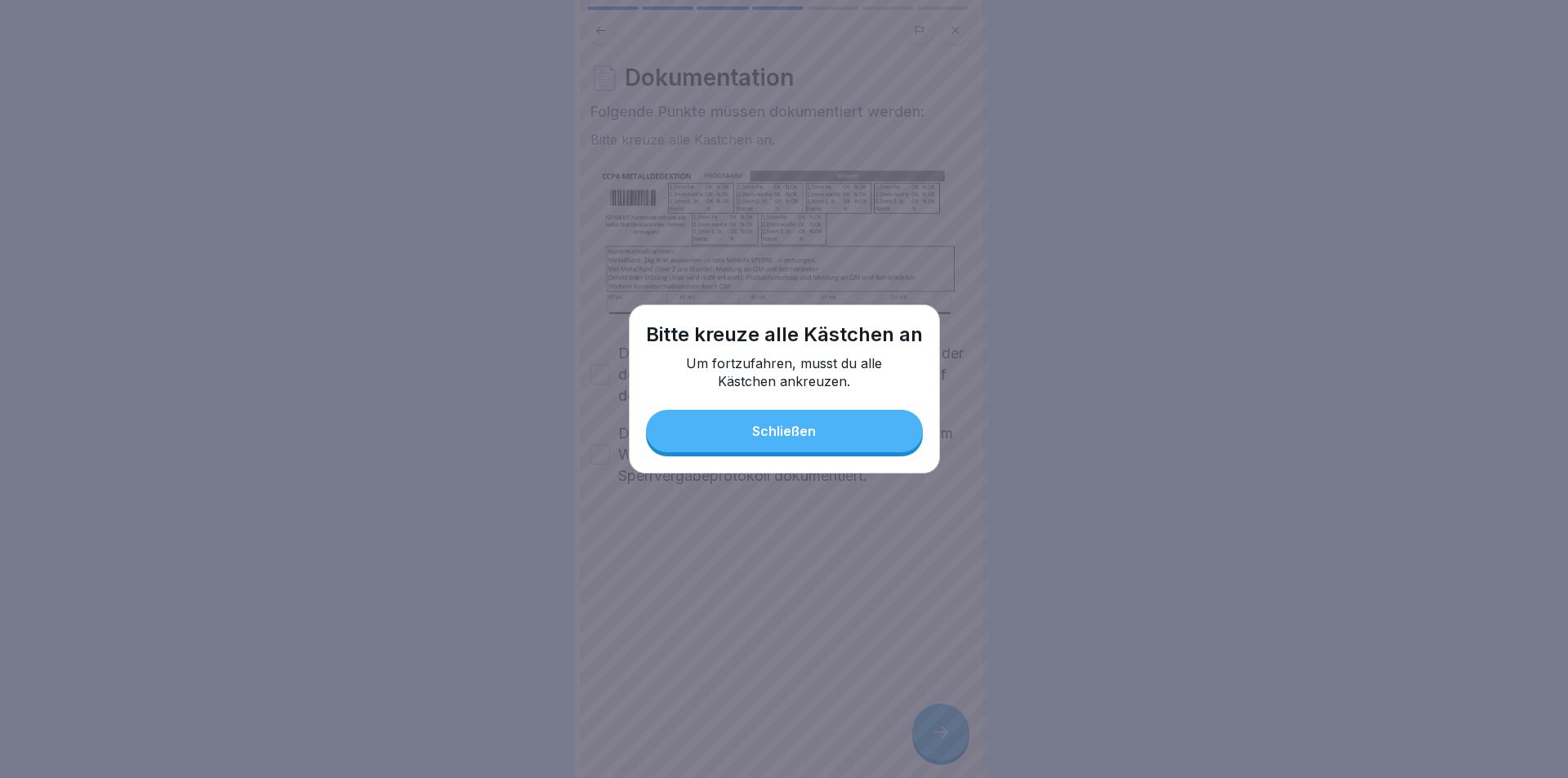
click at [861, 423] on button "Schließen" at bounding box center [784, 431] width 277 height 42
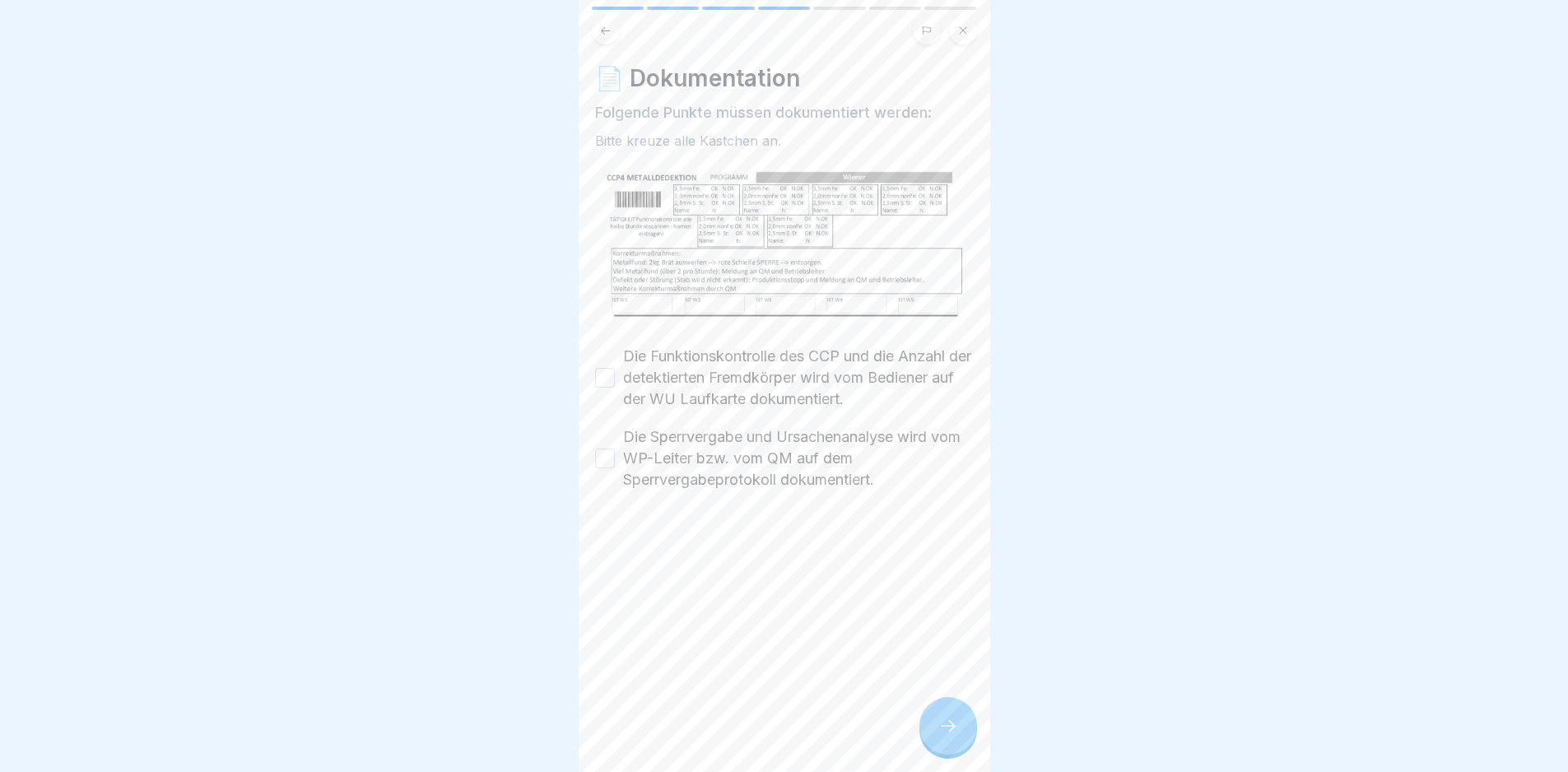
click at [679, 368] on label "Die Funktionskontrolle des CCP und die Anzahl der detektierten Fremdkörper wird…" at bounding box center [798, 378] width 351 height 65
click at [615, 368] on button "Die Funktionskontrolle des CCP und die Anzahl der detektierten Fremdkörper wird…" at bounding box center [605, 378] width 20 height 20
drag, startPoint x: 682, startPoint y: 449, endPoint x: 761, endPoint y: 543, distance: 122.8
click at [684, 450] on label "Die Sperrvergabe und Ursachenanalyse wird vom WP-Leiter bzw. vom QM auf dem Spe…" at bounding box center [798, 459] width 351 height 65
click at [615, 450] on button "Die Sperrvergabe und Ursachenanalyse wird vom WP-Leiter bzw. vom QM auf dem Spe…" at bounding box center [605, 458] width 20 height 20
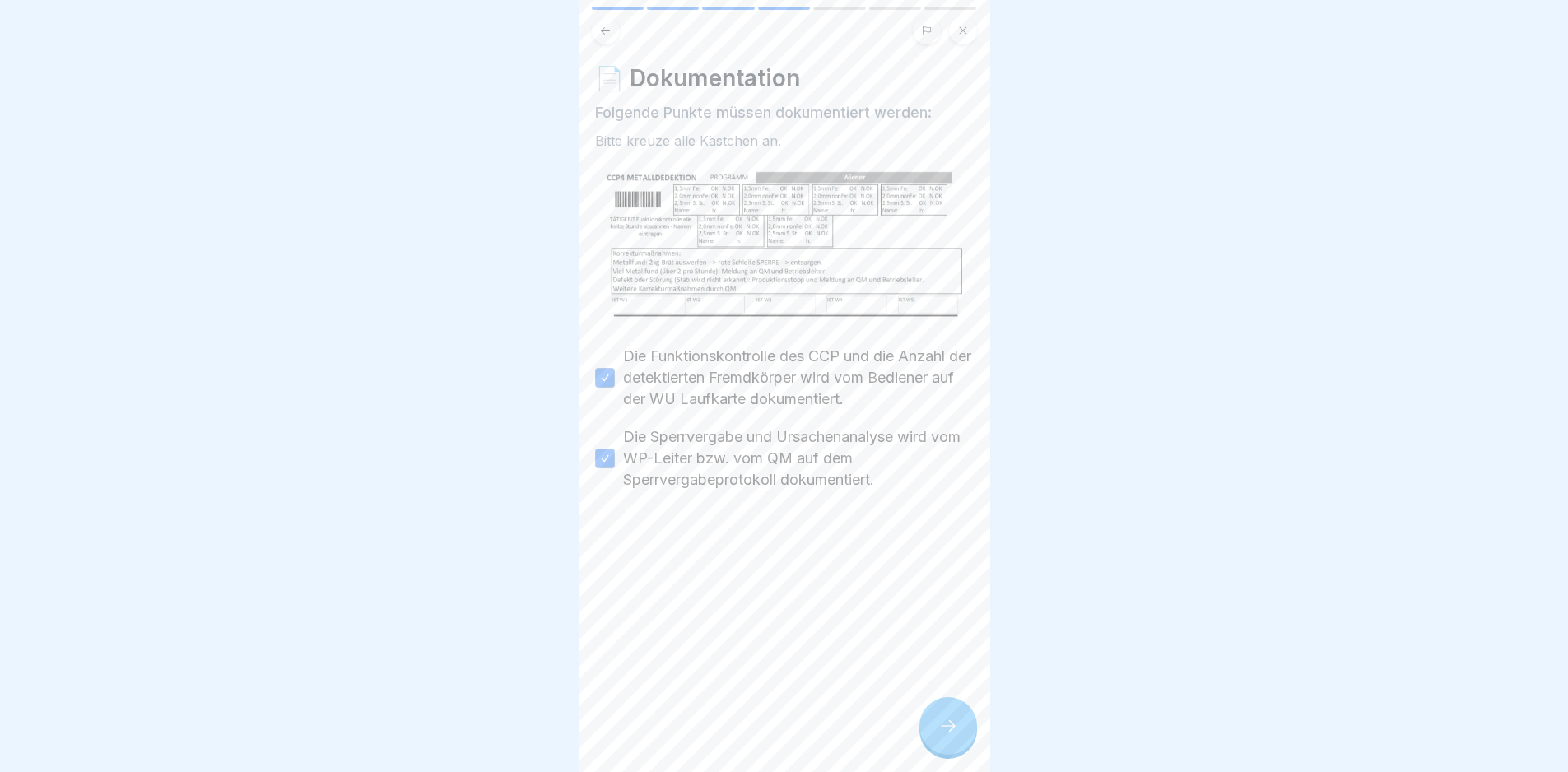
click at [958, 749] on div at bounding box center [948, 726] width 58 height 58
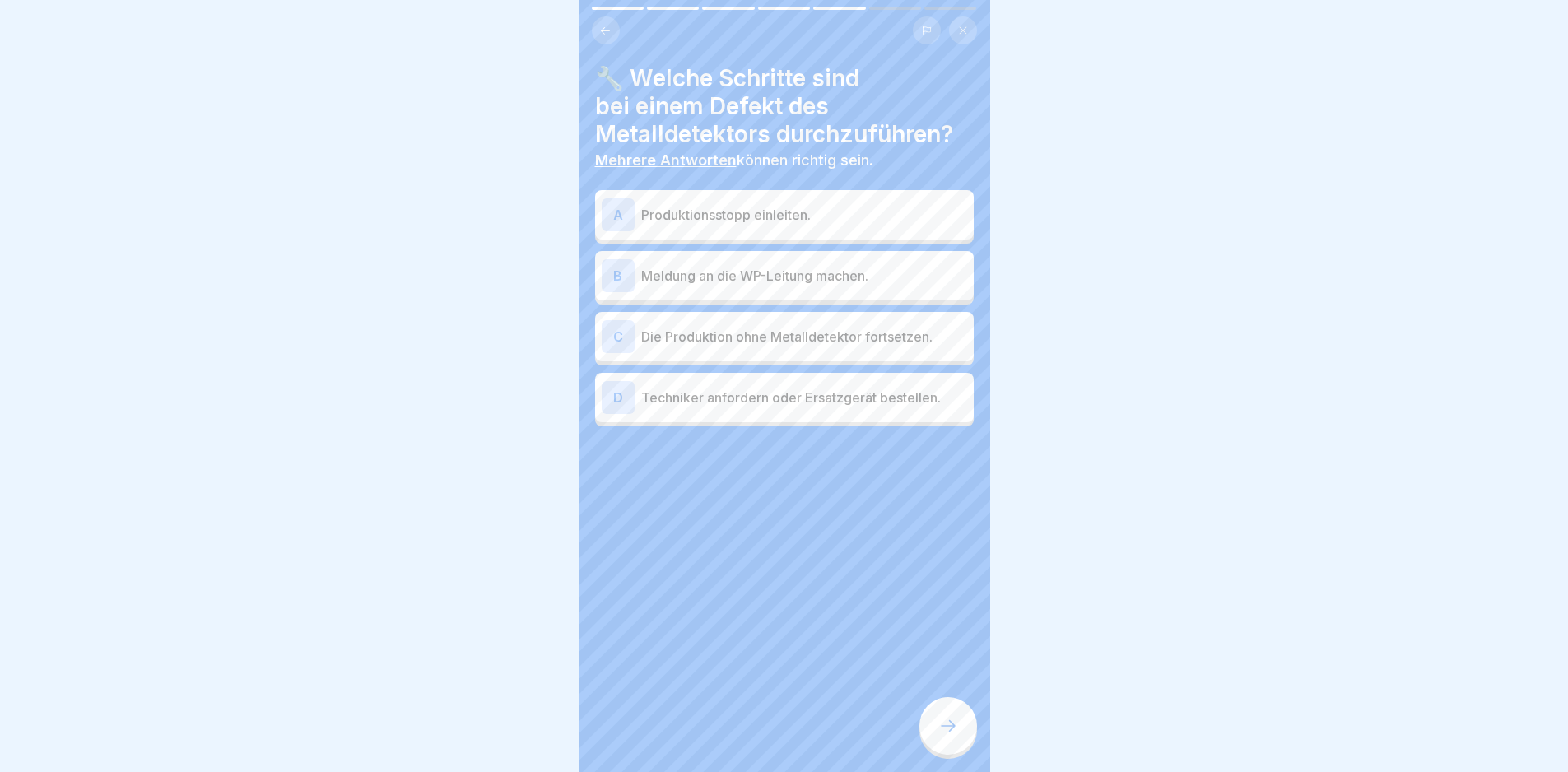
click at [846, 213] on p "Produktionsstopp einleiten." at bounding box center [805, 215] width 326 height 20
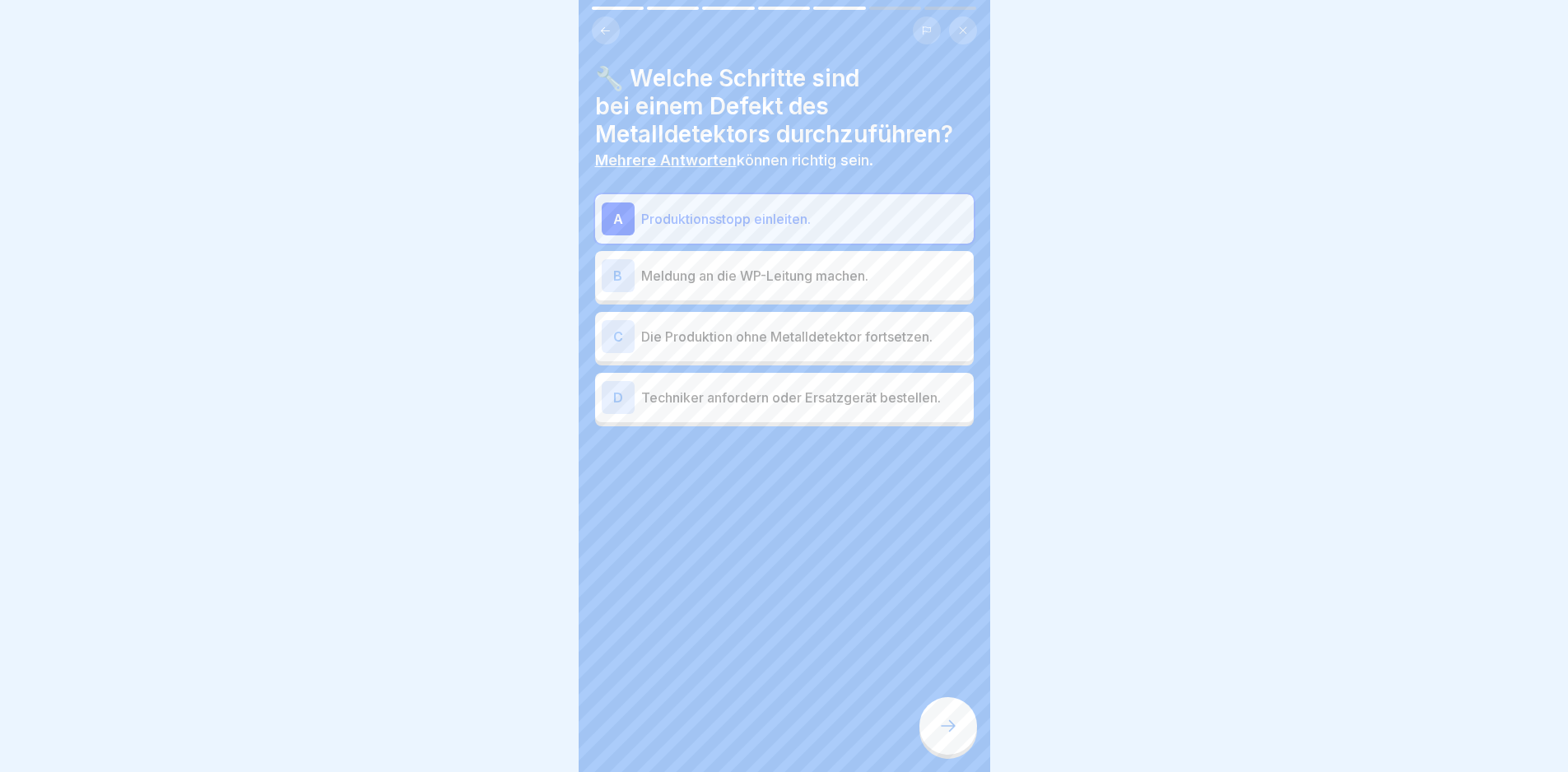
click at [843, 287] on div "B Meldung an die WP-Leitung machen." at bounding box center [784, 276] width 366 height 33
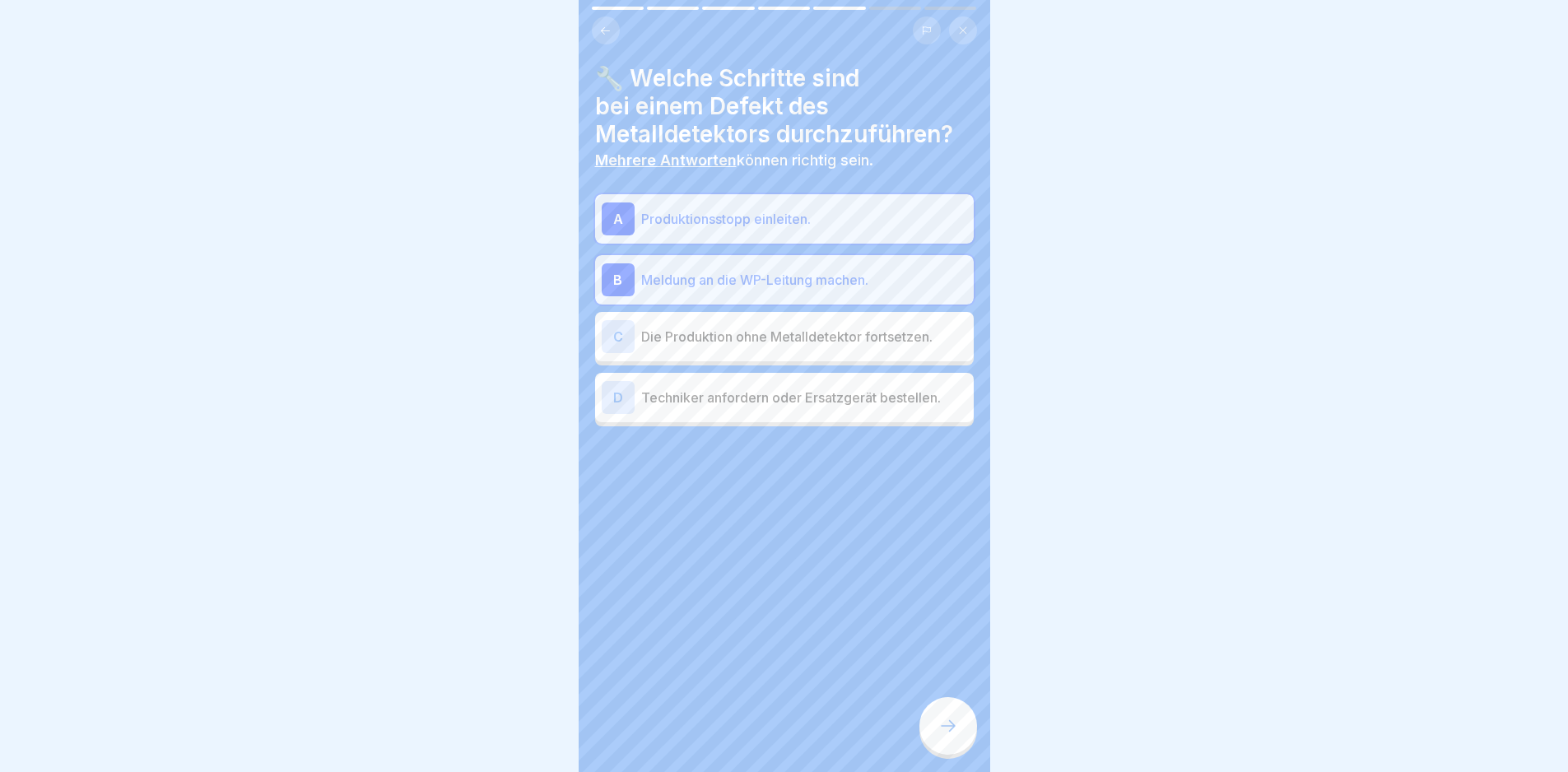
click at [843, 393] on p "Techniker anfordern oder Ersatzgerät bestellen." at bounding box center [805, 397] width 326 height 20
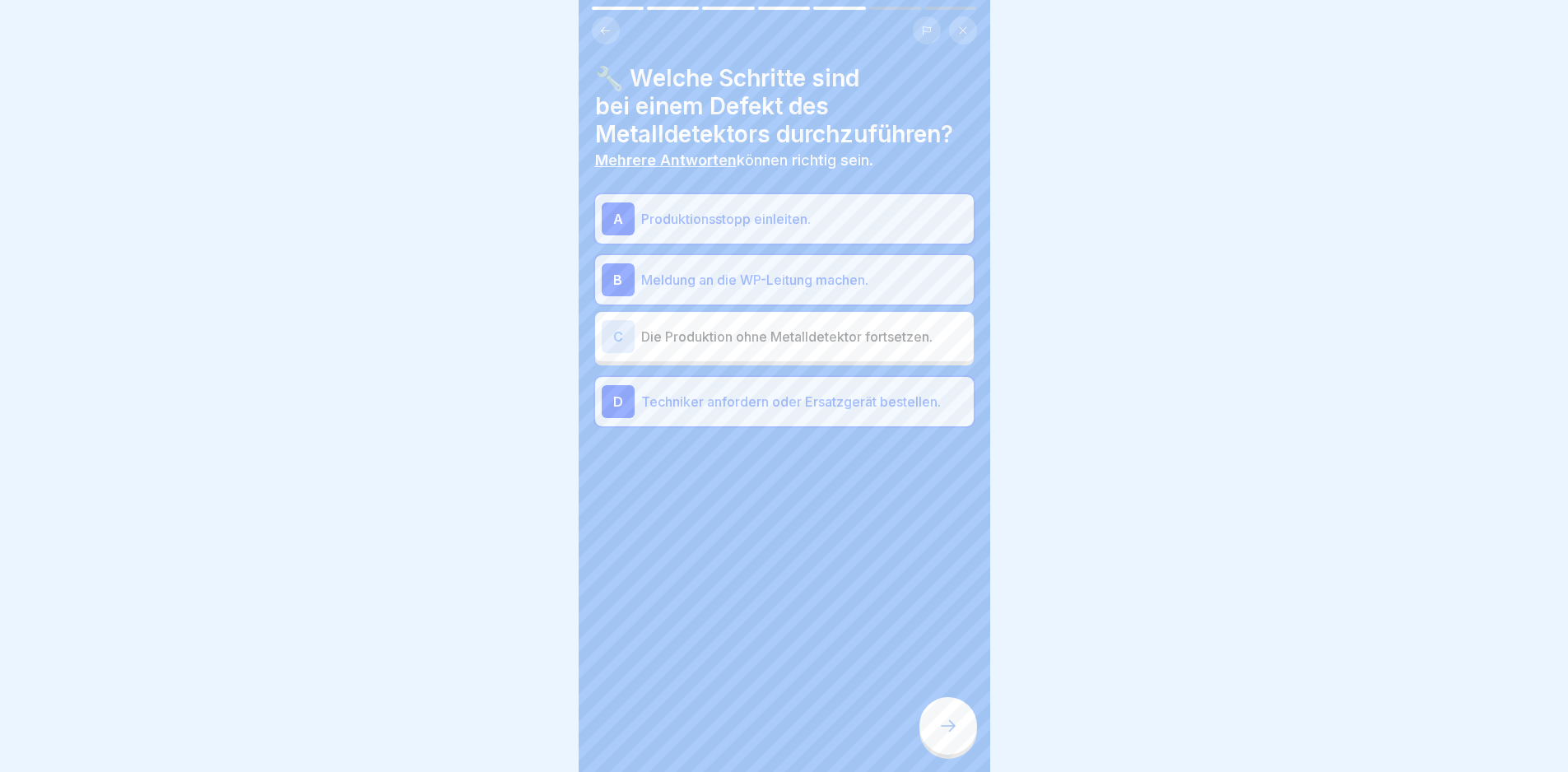
click at [946, 735] on icon at bounding box center [948, 726] width 20 height 20
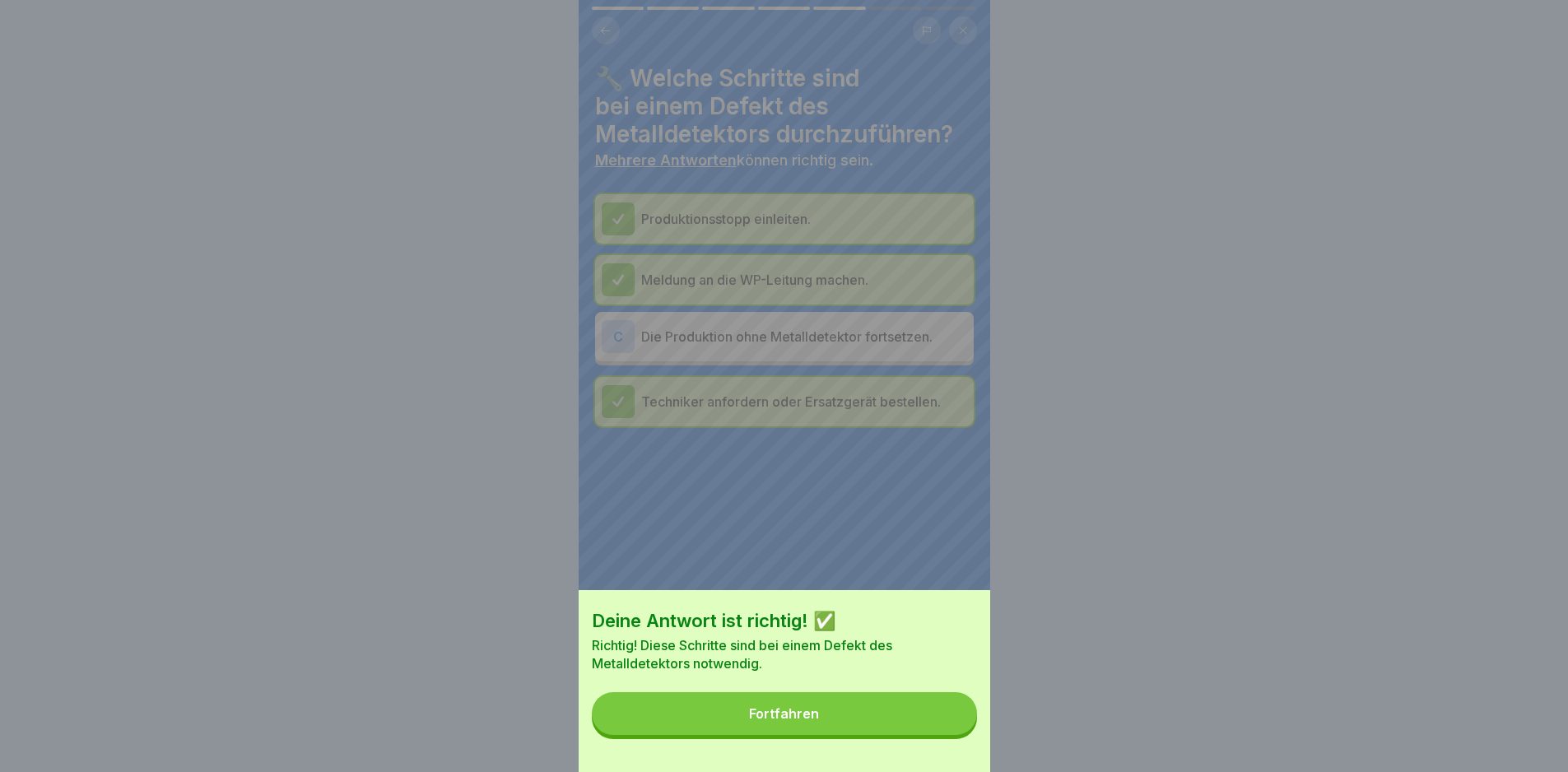
click at [948, 734] on button "Fortfahren" at bounding box center [784, 713] width 385 height 43
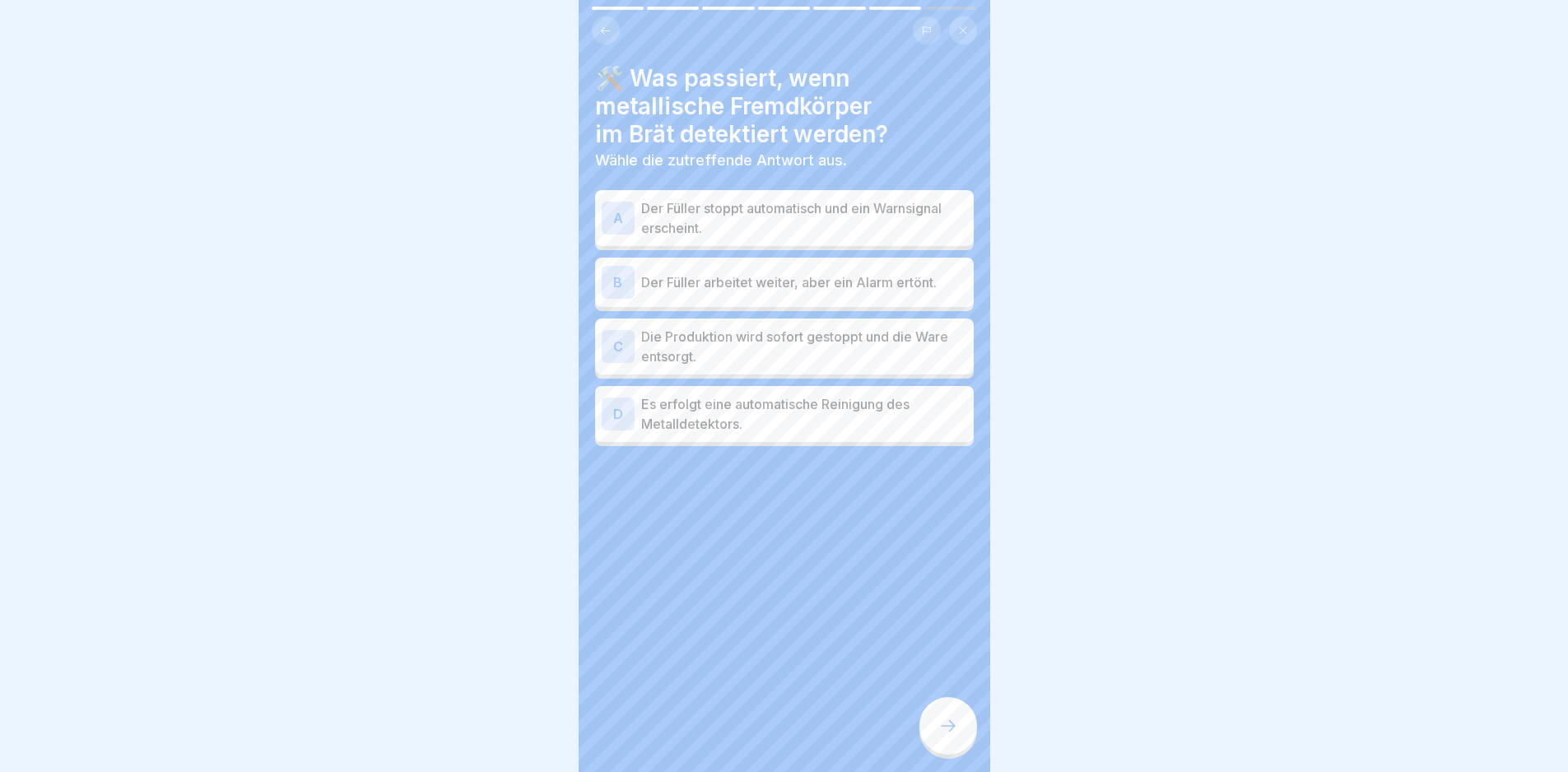
click at [934, 236] on p "Der Füller stoppt automatisch und ein Warnsignal erscheint." at bounding box center [805, 217] width 326 height 39
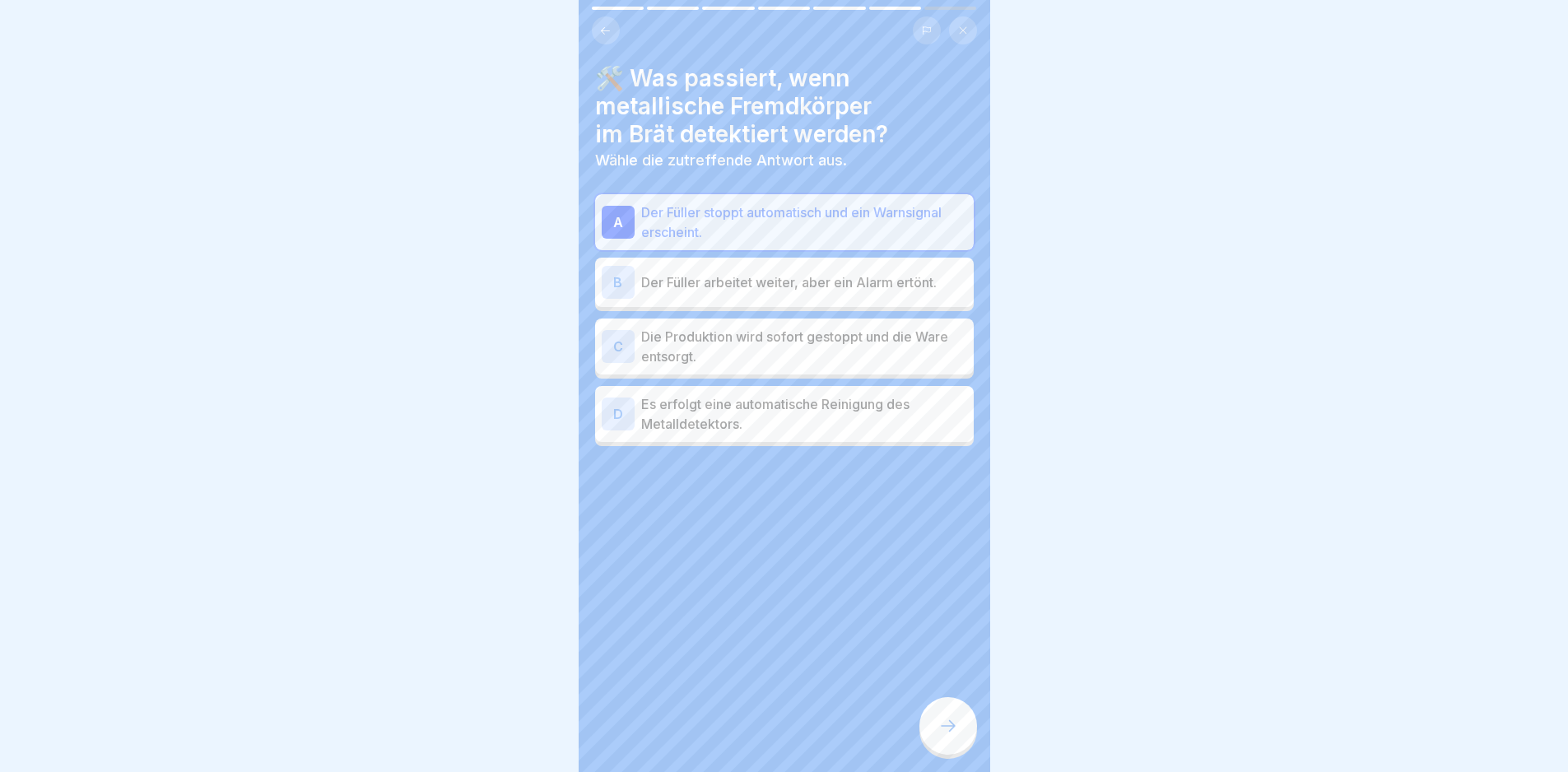
click at [948, 729] on div at bounding box center [948, 726] width 58 height 58
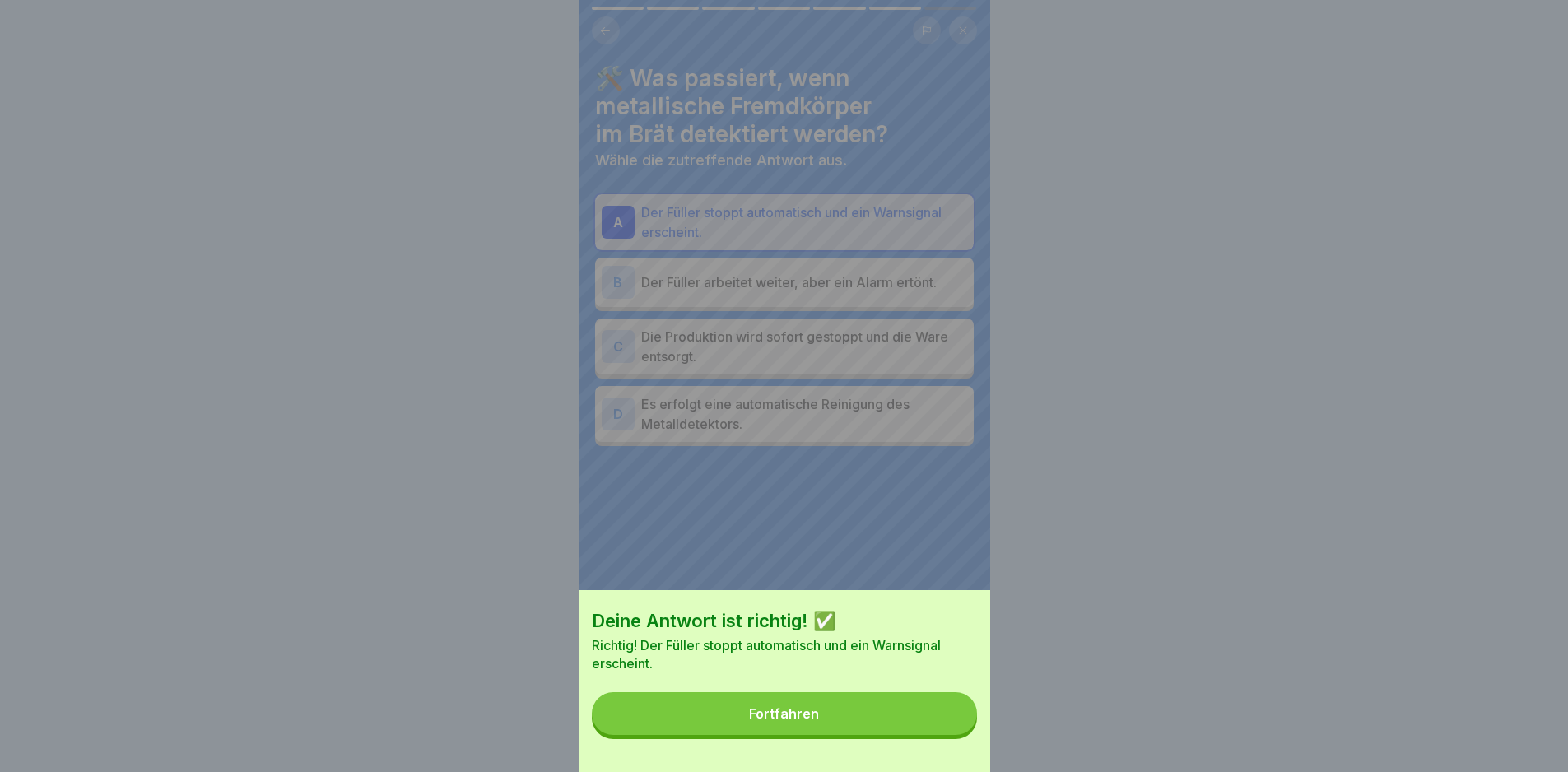
click at [939, 727] on button "Fortfahren" at bounding box center [784, 713] width 385 height 43
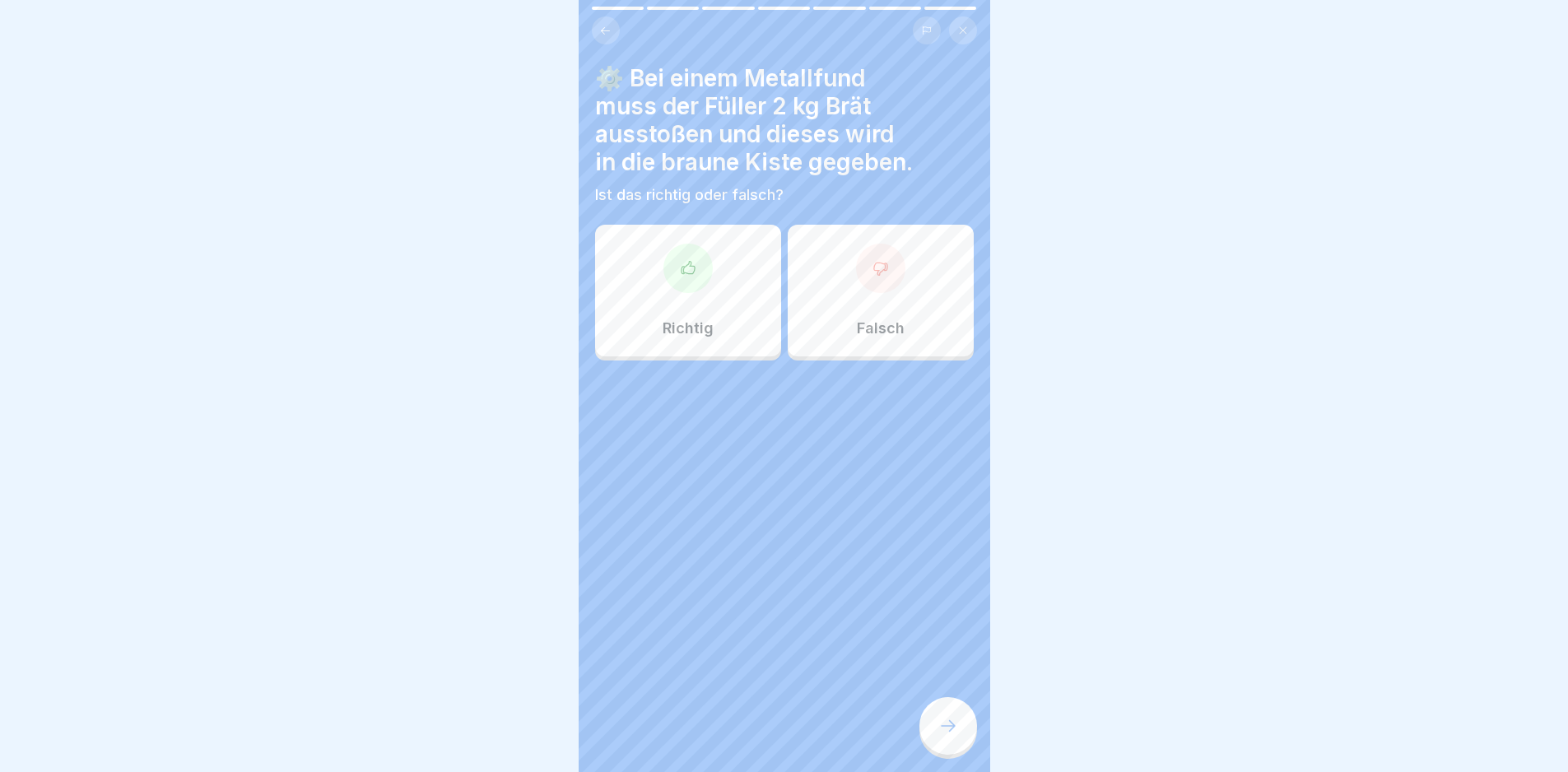
click at [732, 339] on div "Richtig" at bounding box center [688, 290] width 186 height 132
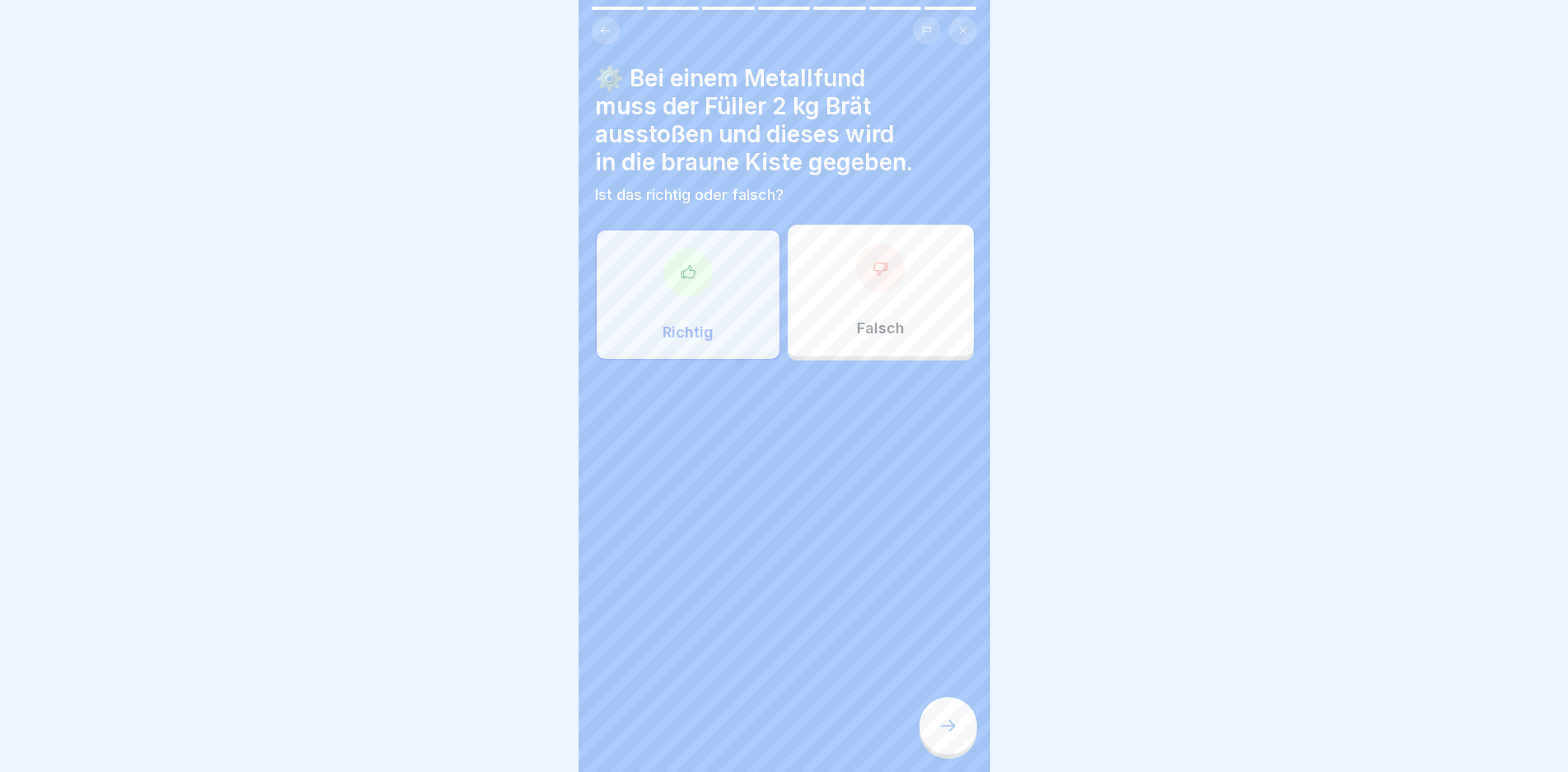
click at [957, 735] on icon at bounding box center [948, 726] width 20 height 20
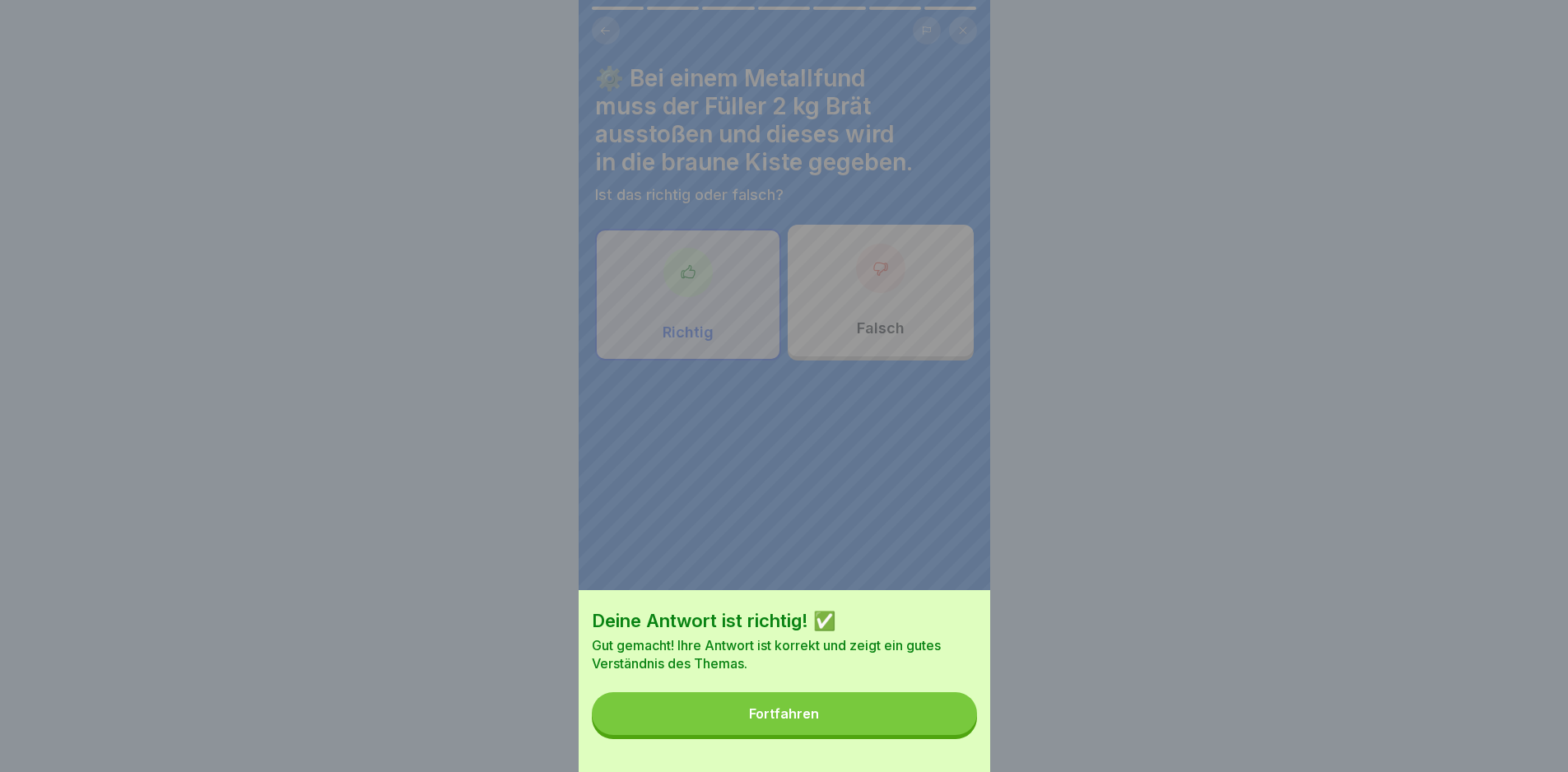
click at [942, 734] on button "Fortfahren" at bounding box center [784, 713] width 385 height 43
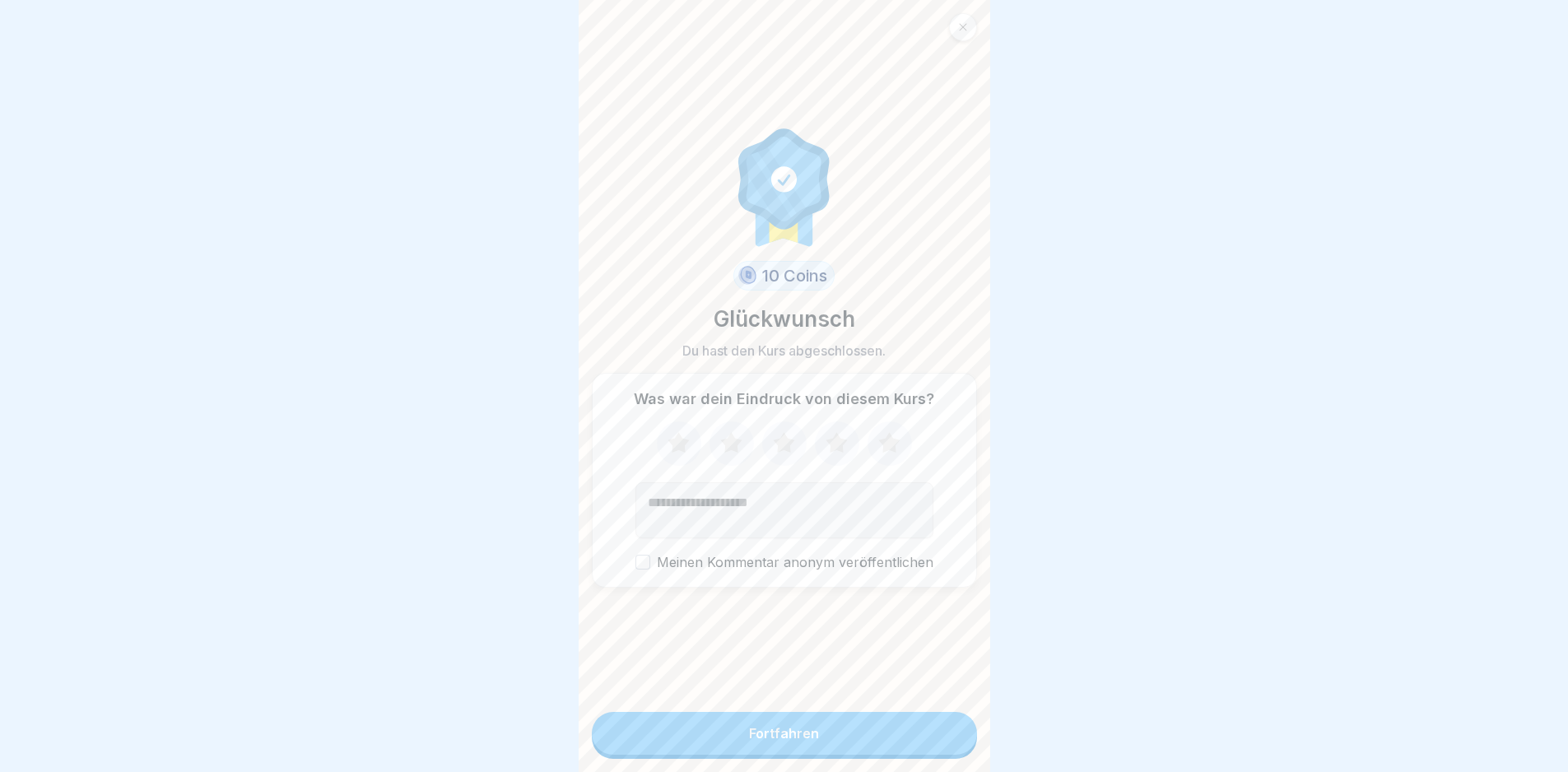
click at [889, 449] on icon at bounding box center [888, 442] width 22 height 21
click at [791, 522] on textarea "Kommentar (optional)" at bounding box center [784, 510] width 298 height 56
type textarea "********"
click at [820, 753] on button "Fortfahren" at bounding box center [784, 733] width 385 height 43
